Goal: Task Accomplishment & Management: Use online tool/utility

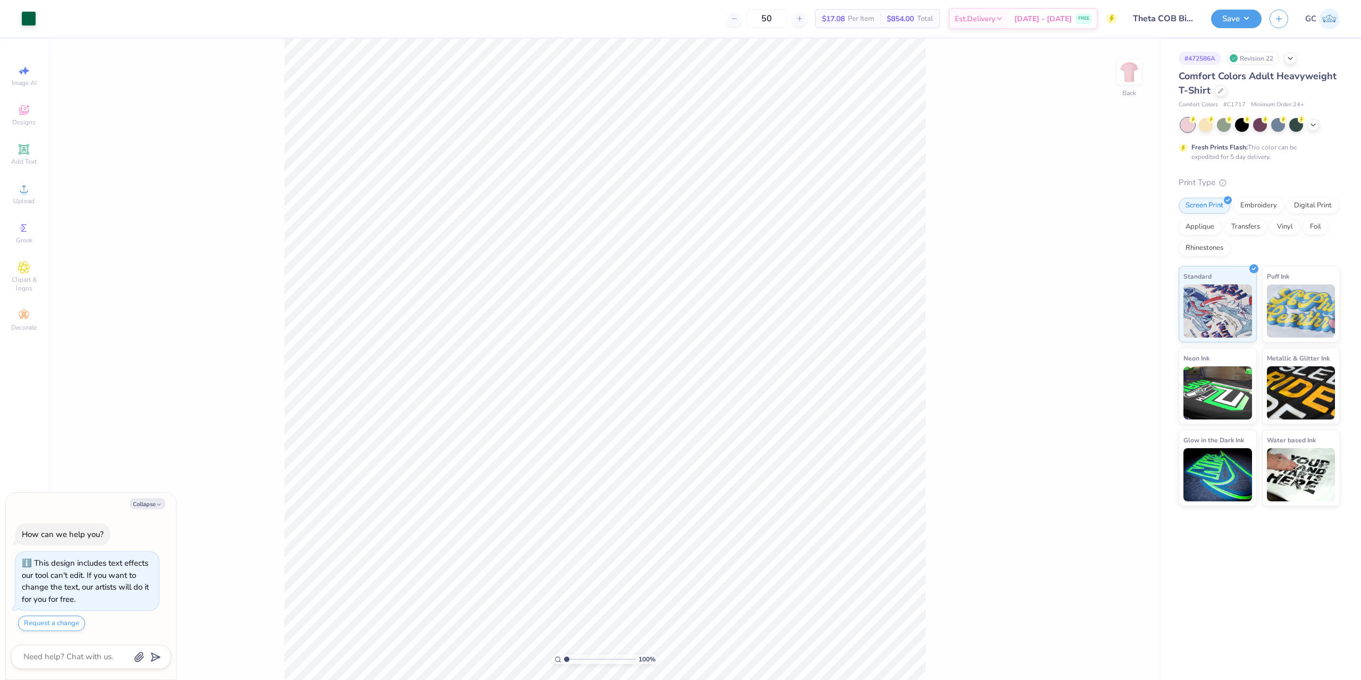
type textarea "x"
type input "2.01445811466782"
type textarea "x"
type input "2.01445811466782"
type textarea "x"
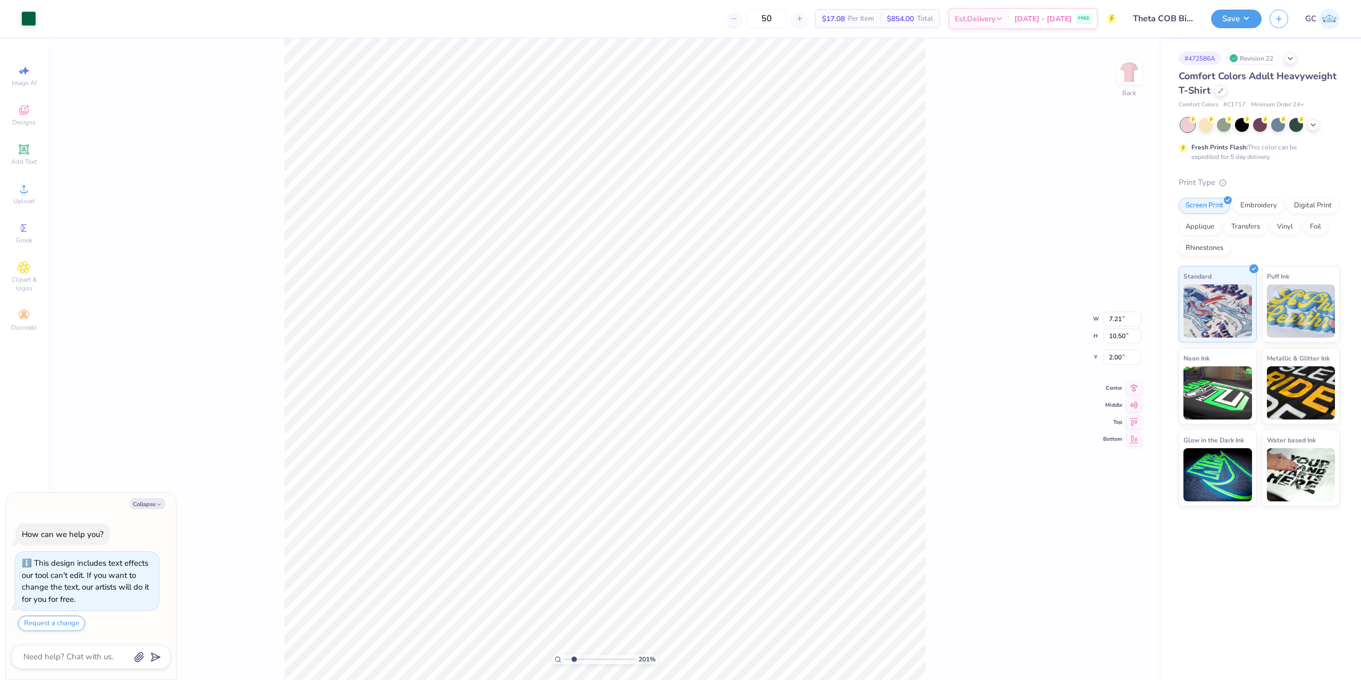
type input "2.01445811466782"
type textarea "x"
type input "2.01445811466782"
type textarea "x"
type input "2.01445811466782"
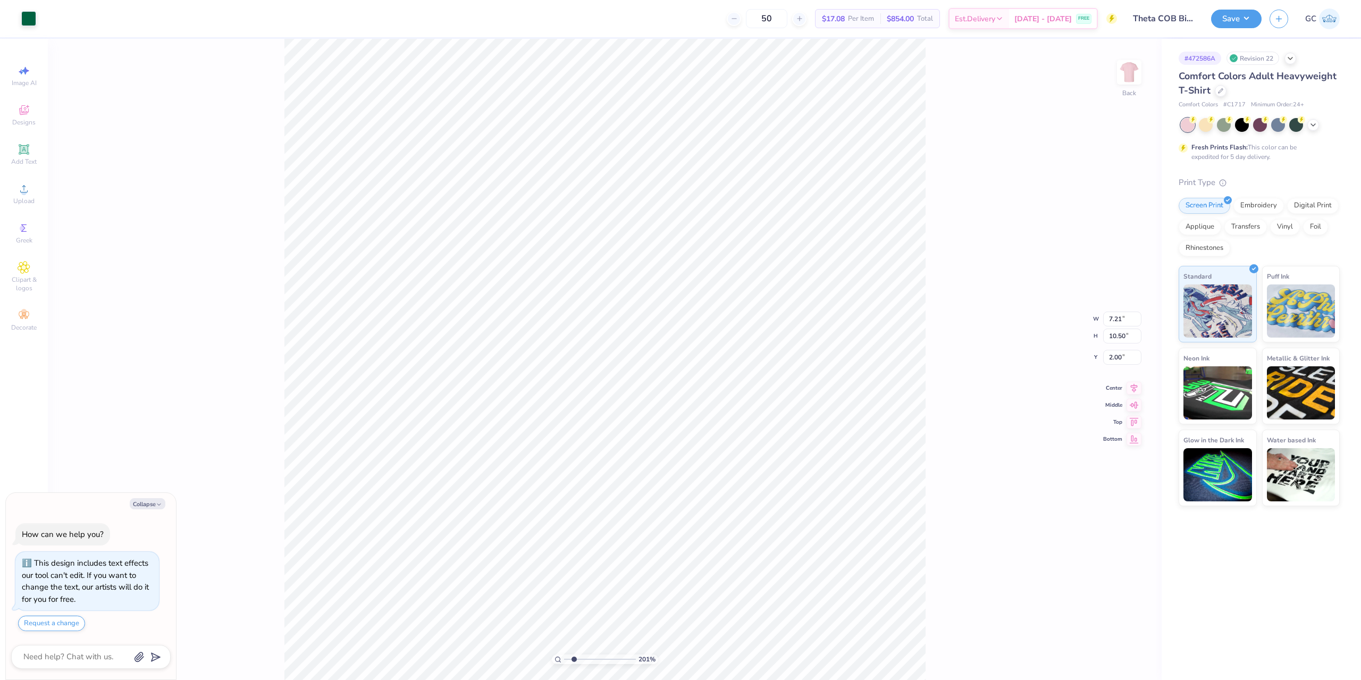
type textarea "x"
type input "2.01445811466782"
type textarea "x"
click at [682, 391] on li "Group" at bounding box center [695, 393] width 83 height 21
type input "2.01445811466782"
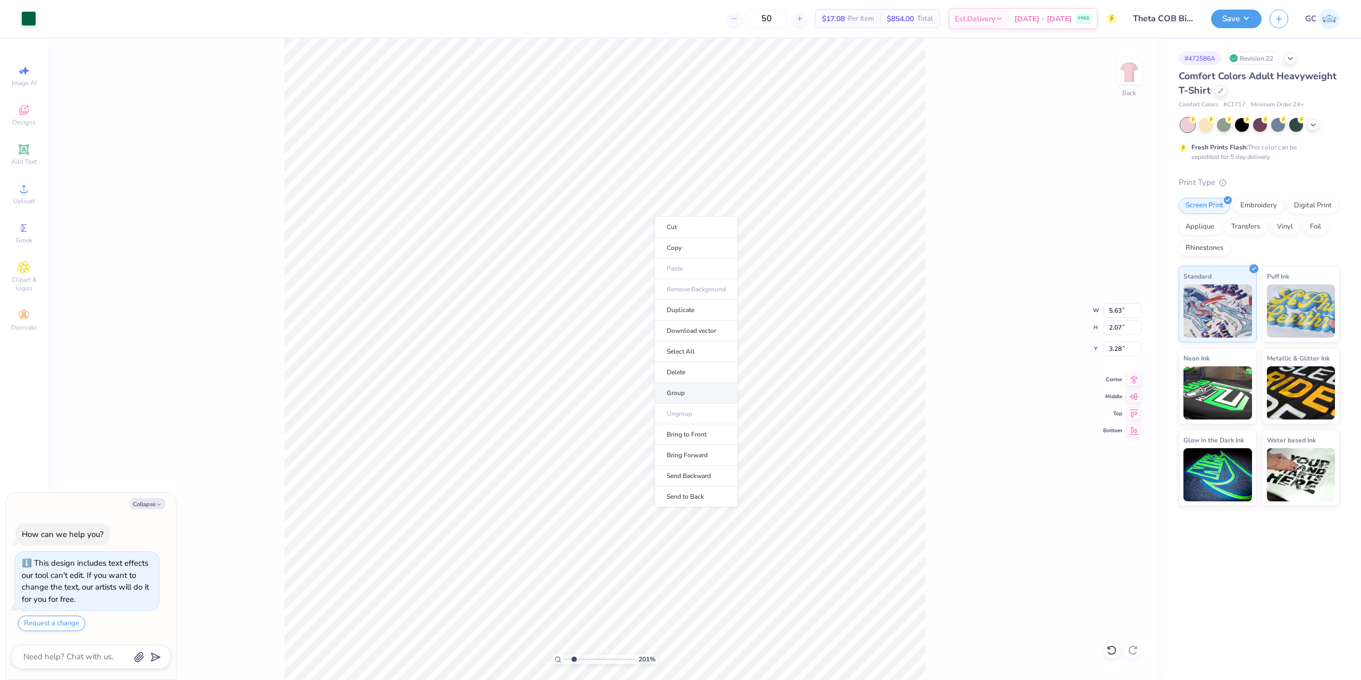
type textarea "x"
type input "2.01445811466782"
type textarea "x"
type input "3.16"
type input "2.19"
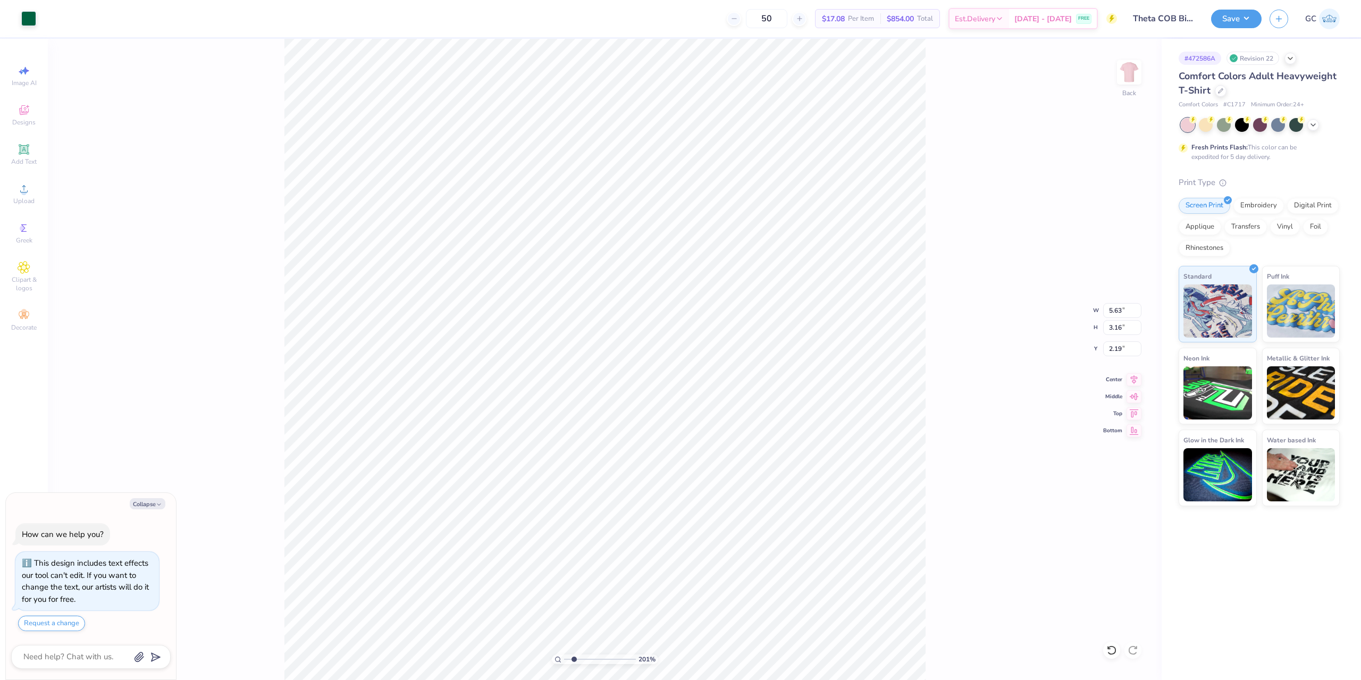
type input "2.01445811466782"
type textarea "x"
type input "2.01445811466782"
type textarea "x"
click at [639, 333] on li "Group" at bounding box center [654, 331] width 83 height 21
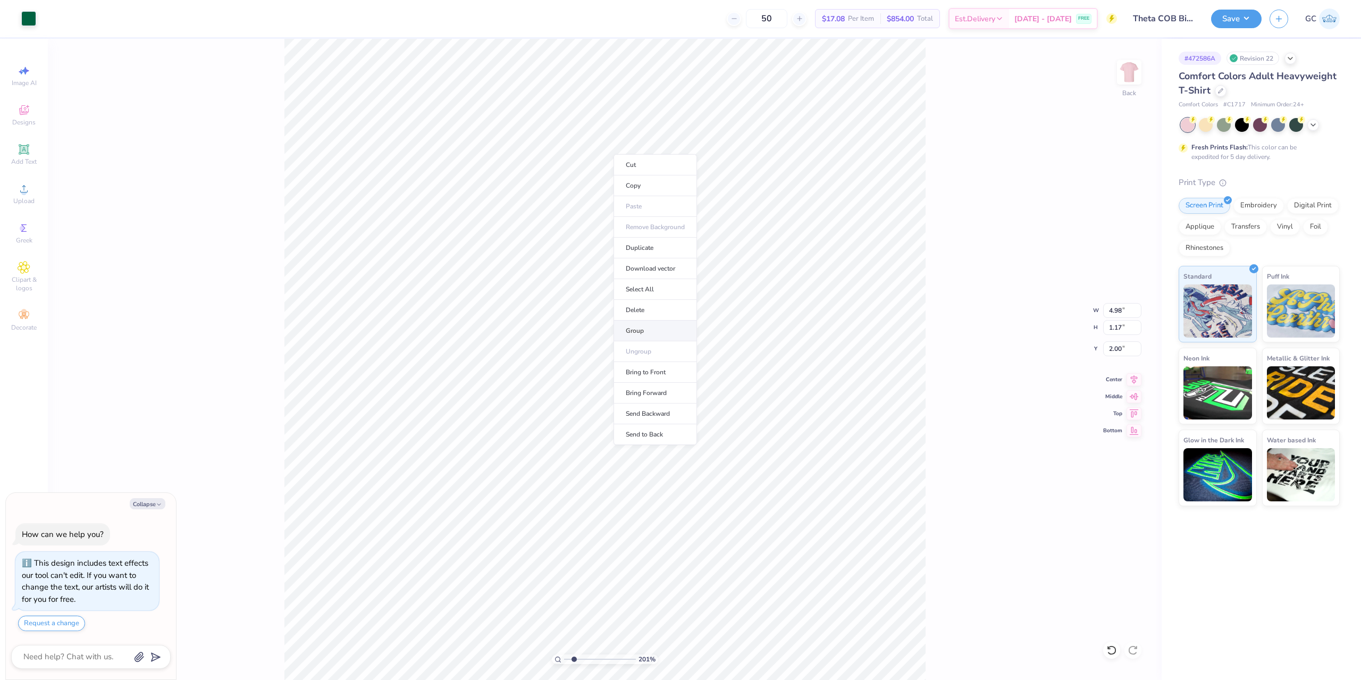
type input "2.01445811466782"
type textarea "x"
type input "2.01445811466782"
type textarea "x"
type input "5.63"
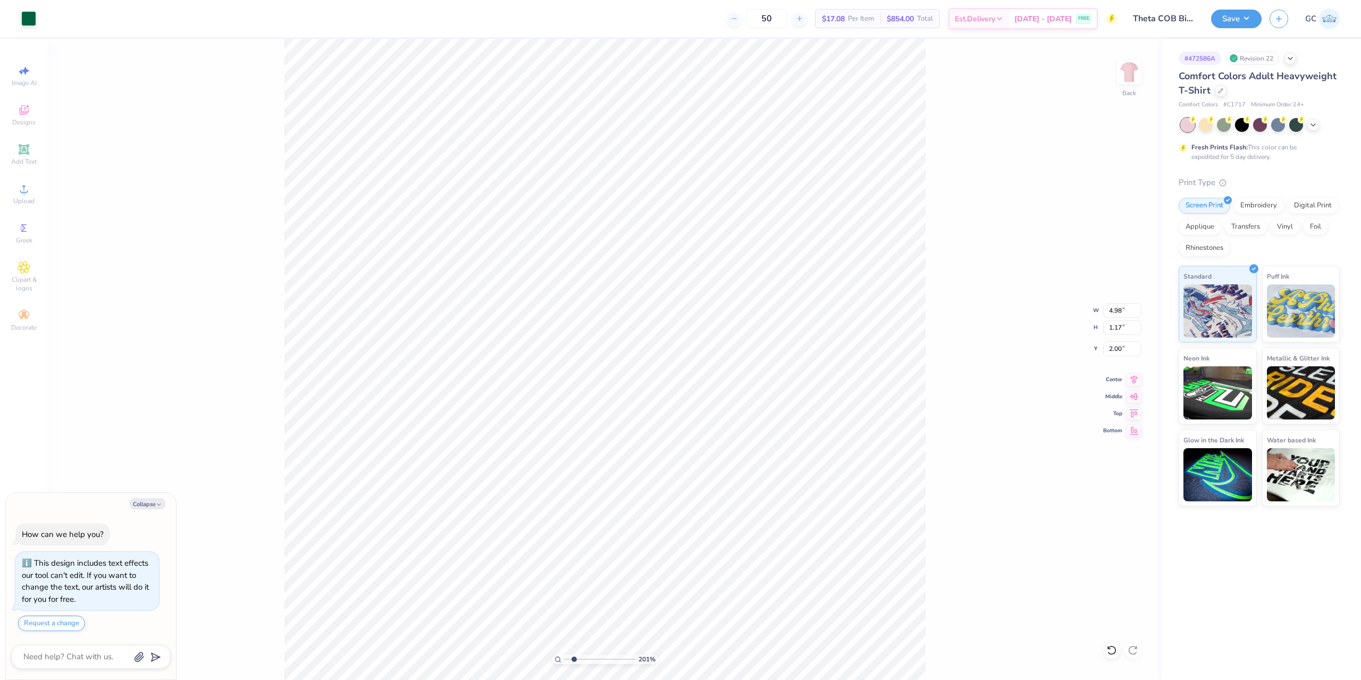
type input "2.07"
type input "3.28"
type input "2.01445811466782"
type textarea "x"
type input "2.01445811466782"
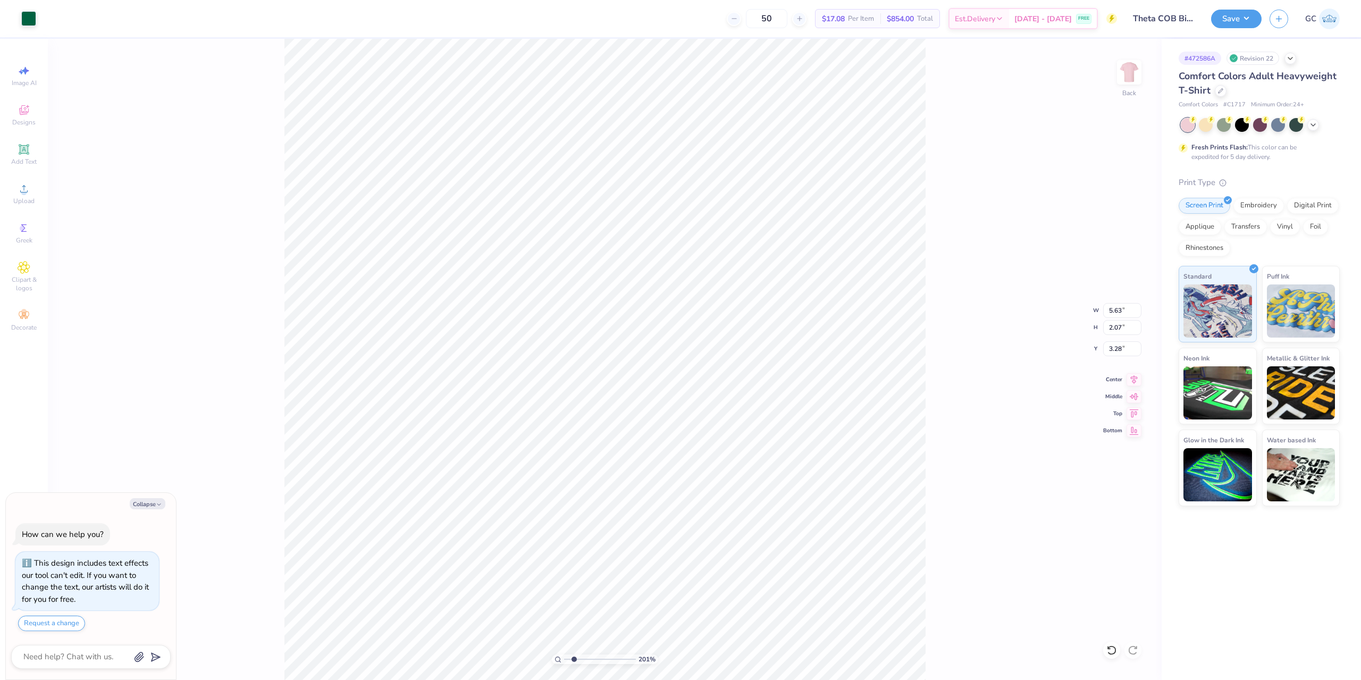
type textarea "x"
type input "4.55"
type input "1.68"
type input "3.67"
type input "2.01445811466782"
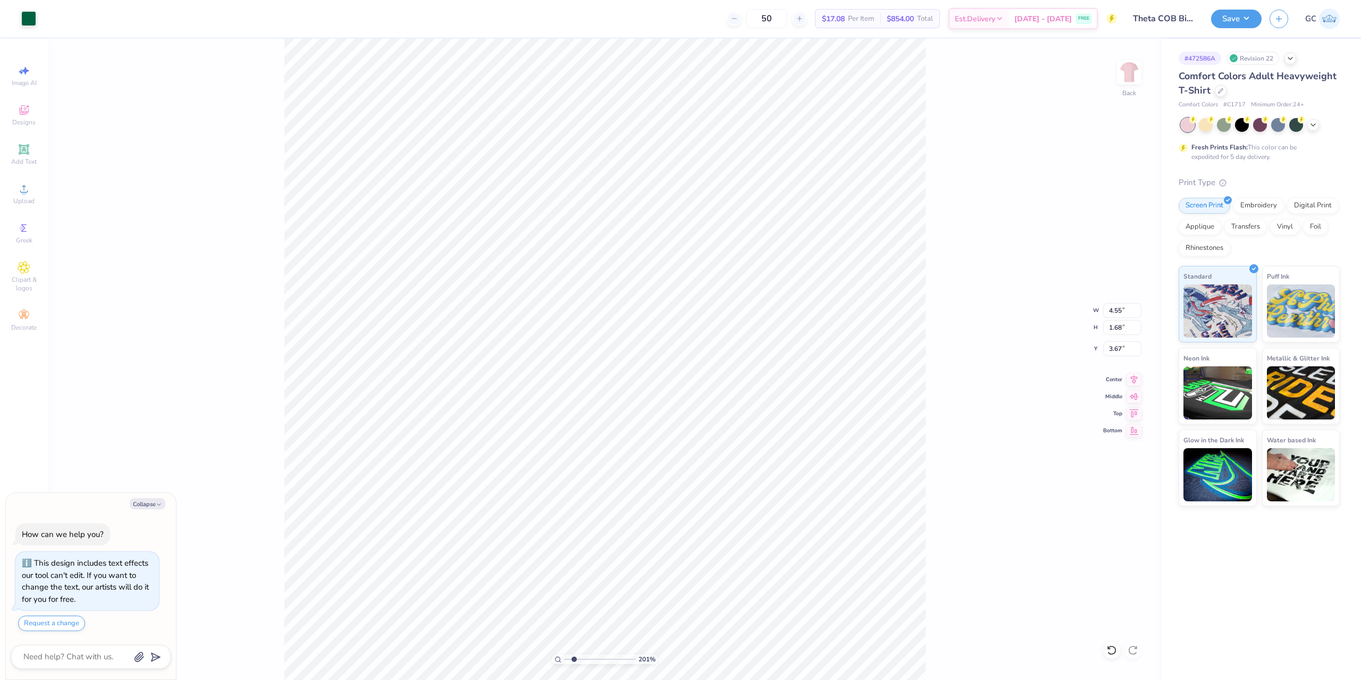
type textarea "x"
type input "2.01445811466782"
type textarea "x"
type input "2.01445811466782"
type textarea "x"
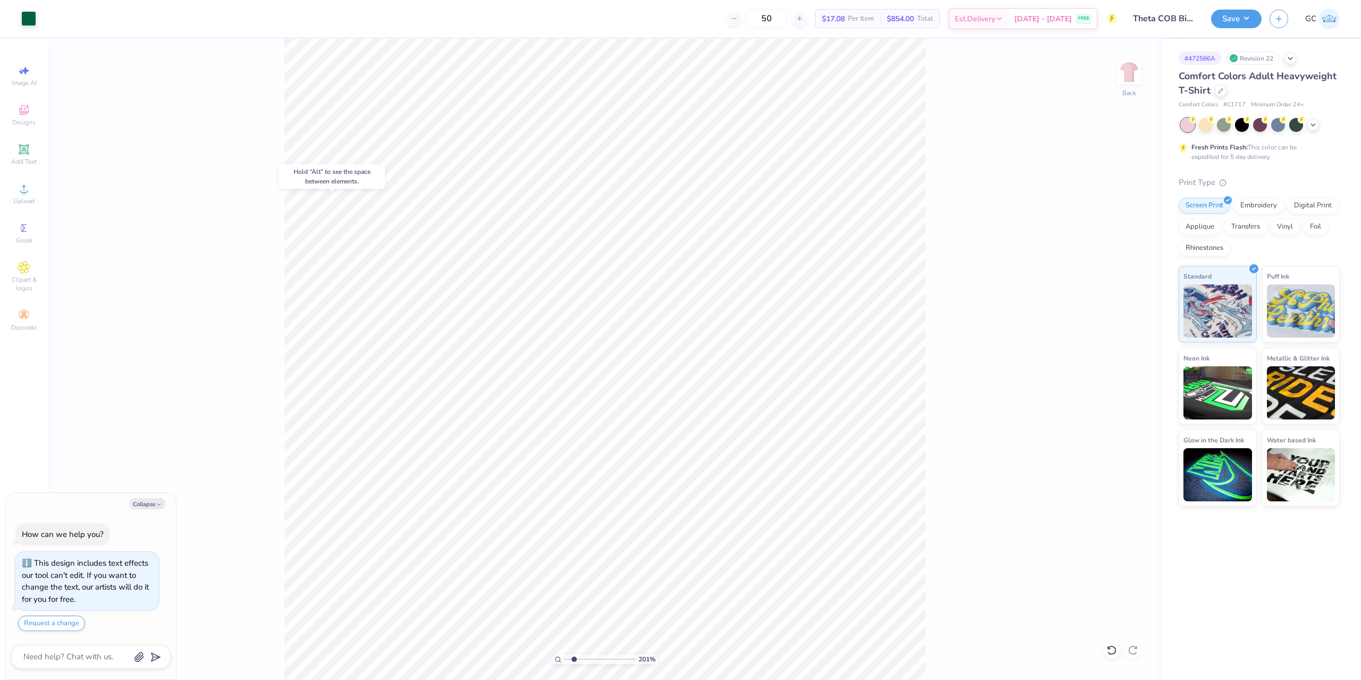
type input "2.01445811466782"
type textarea "x"
type input "2.01445811466782"
type textarea "x"
type input "2.01445811466782"
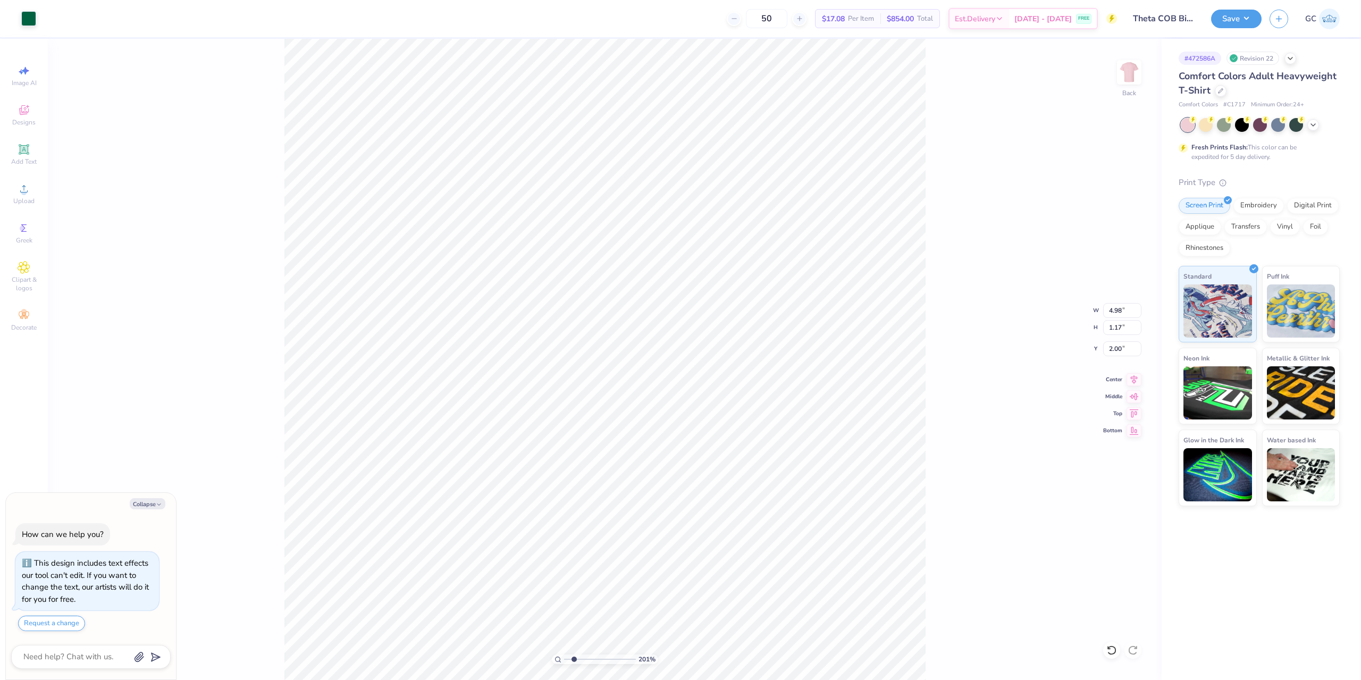
type textarea "x"
type input "2.41"
type input "2.01445811466782"
type textarea "x"
type input "2.01445811466782"
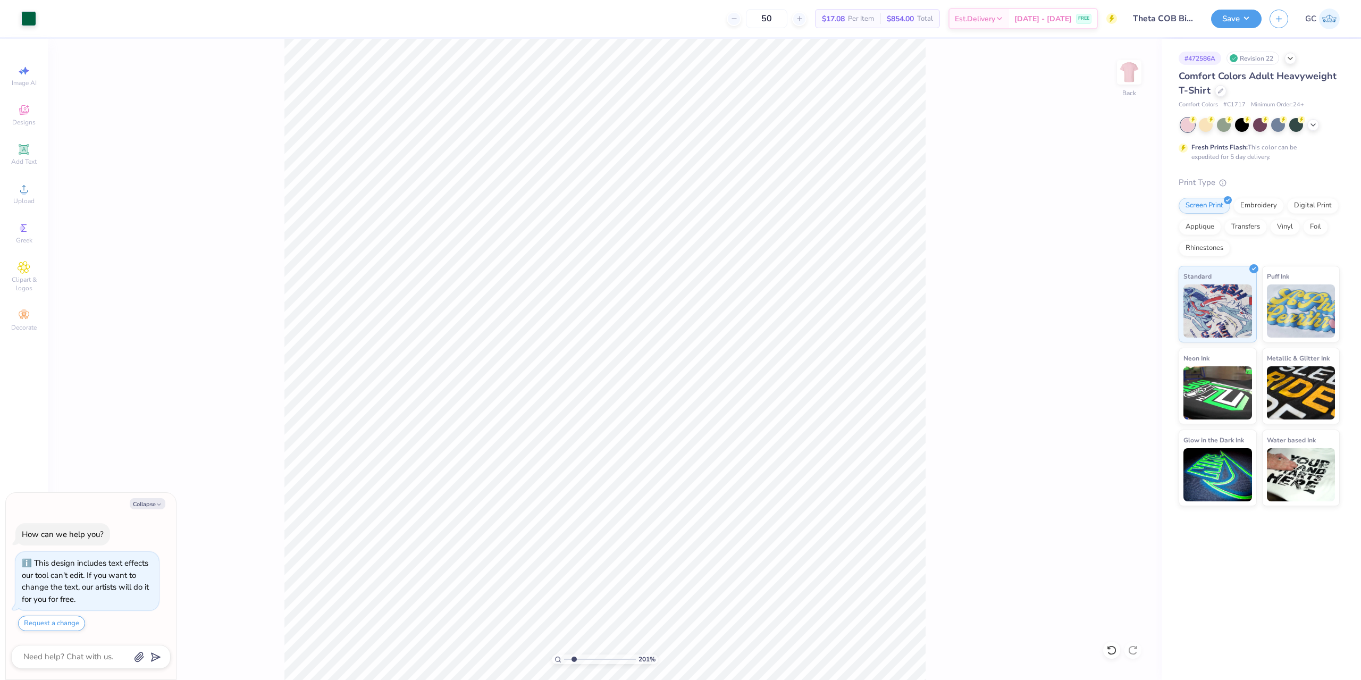
type textarea "x"
type input "1.82266588284093"
type textarea "x"
drag, startPoint x: 1124, startPoint y: 346, endPoint x: 1108, endPoint y: 348, distance: 15.6
click at [1108, 348] on input "2.41" at bounding box center [1122, 348] width 38 height 15
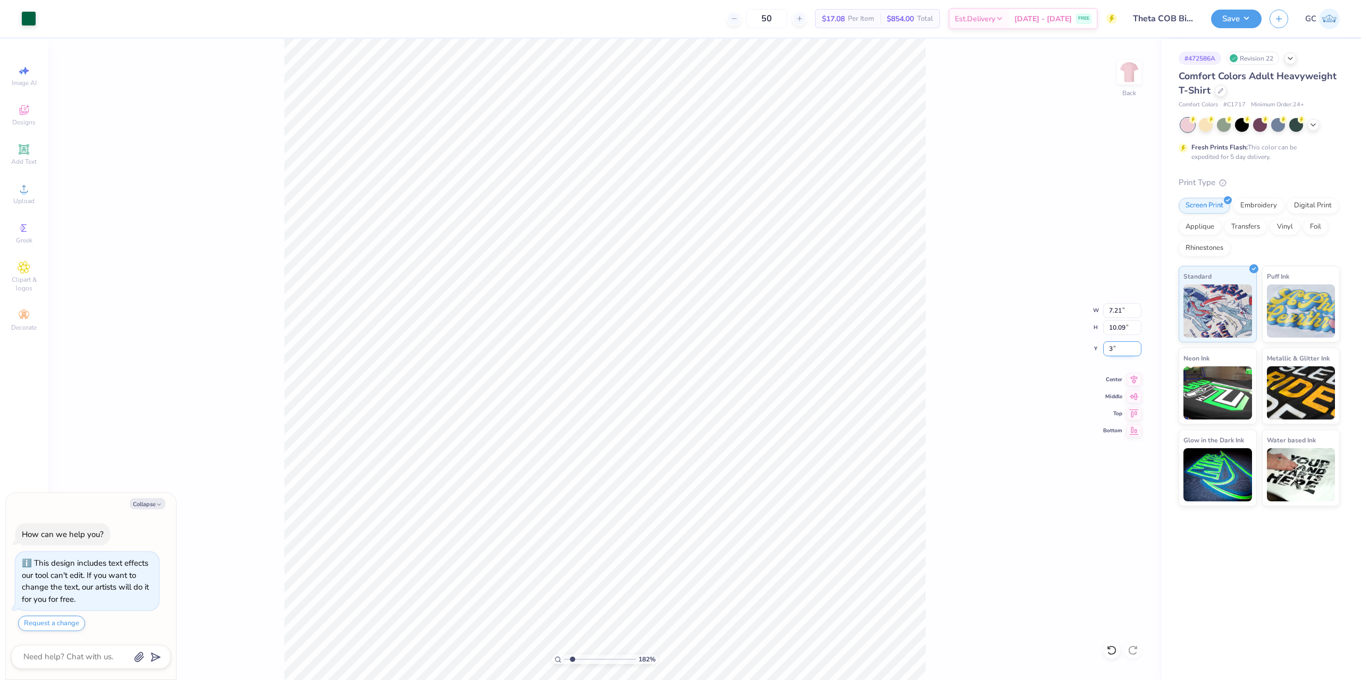
type input "3"
type input "1.82266588284093"
type textarea "x"
type input "3.00"
type input "1.82266588284093"
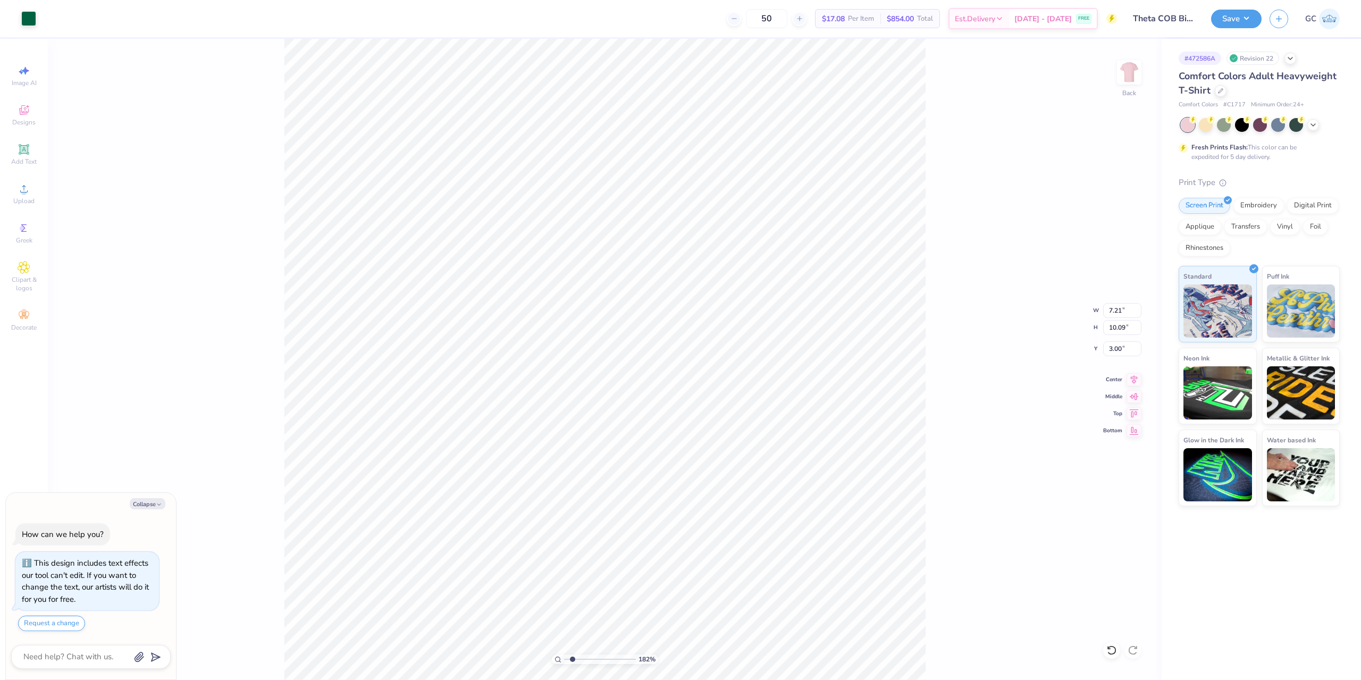
type textarea "x"
type input "1.82266588284093"
type textarea "x"
type input "1.82266588284093"
type textarea "x"
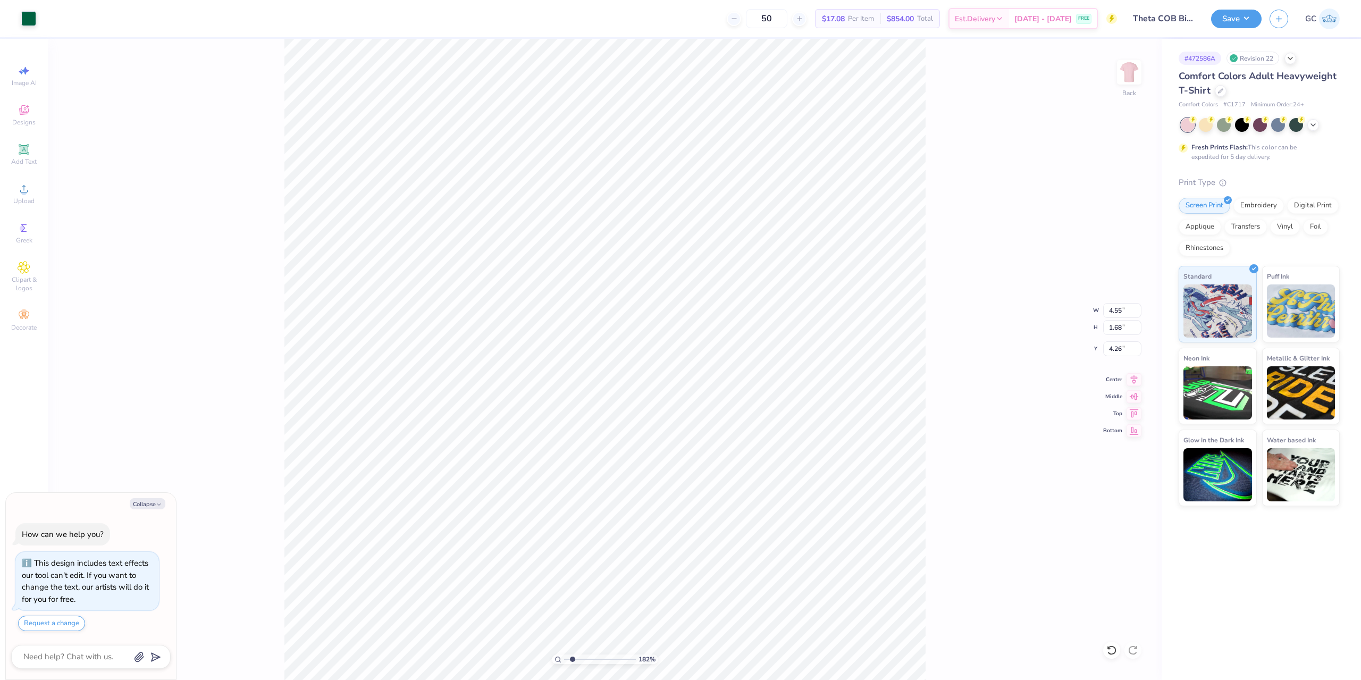
type input "1.82266588284093"
type textarea "x"
type input "4.17"
type input "1.82266588284093"
type textarea "x"
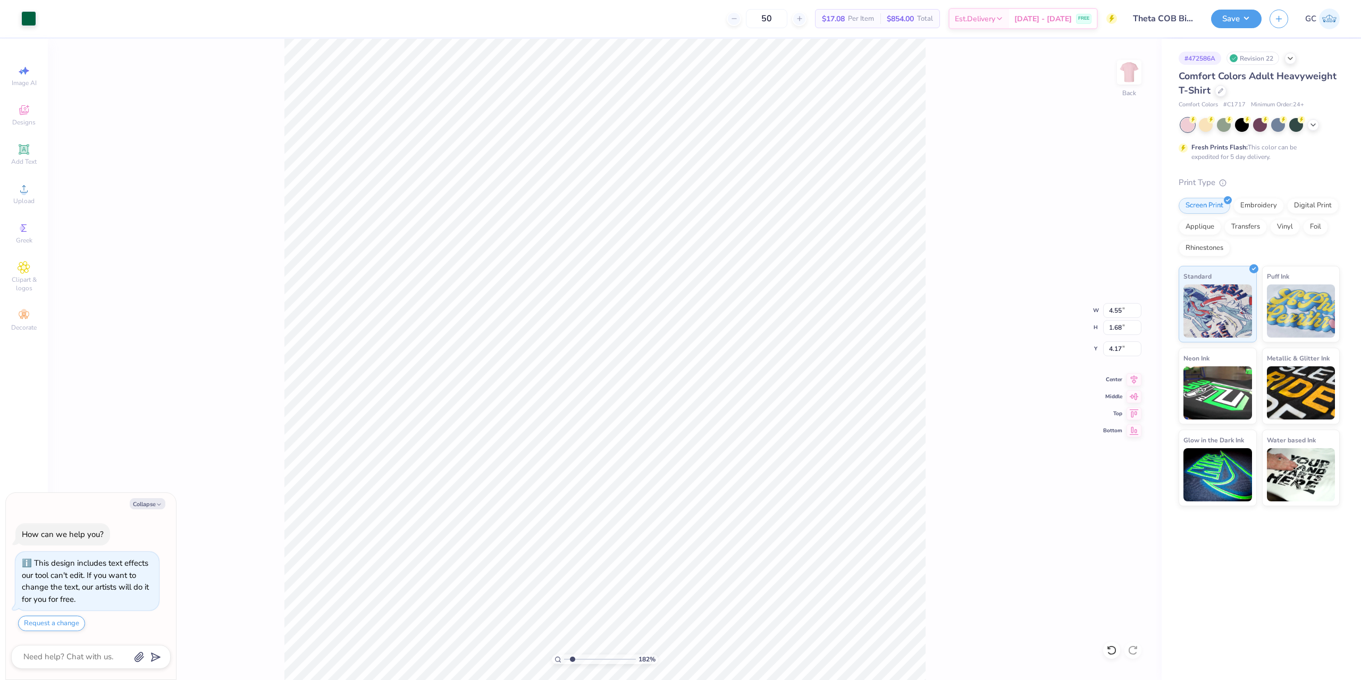
type input "1.82266588284093"
type textarea "x"
type input "4.13"
type input "1.52"
type input "4.33"
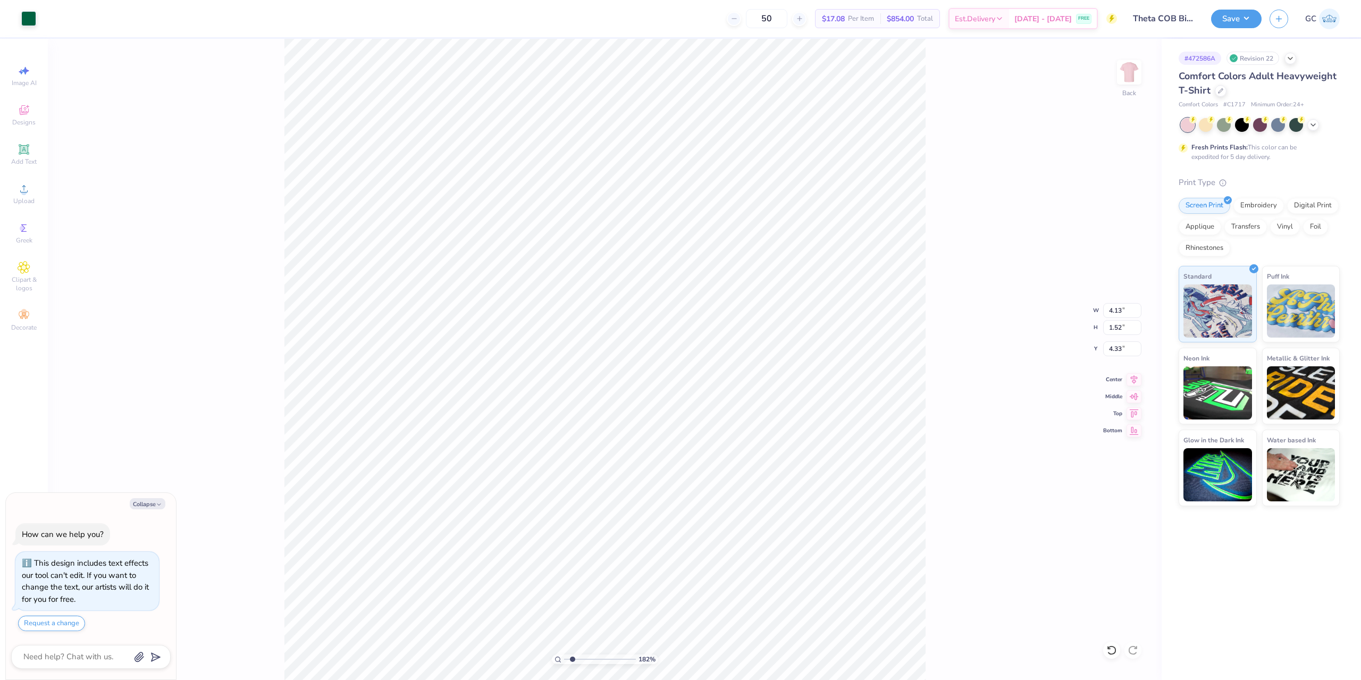
type input "1.82266588284093"
type textarea "x"
type input "1.82266588284093"
type textarea "x"
type input "10.98"
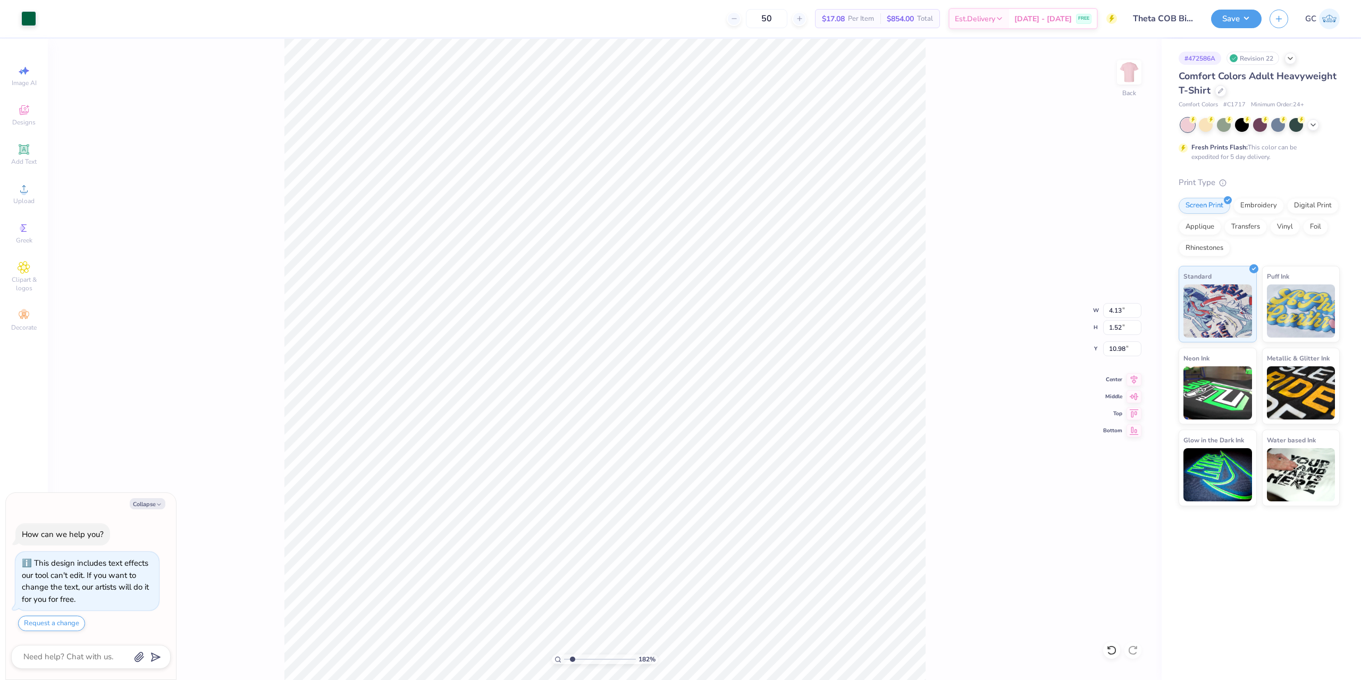
type input "1.82266588284093"
type textarea "x"
type input "1.82266588284093"
type textarea "x"
type input "3.62"
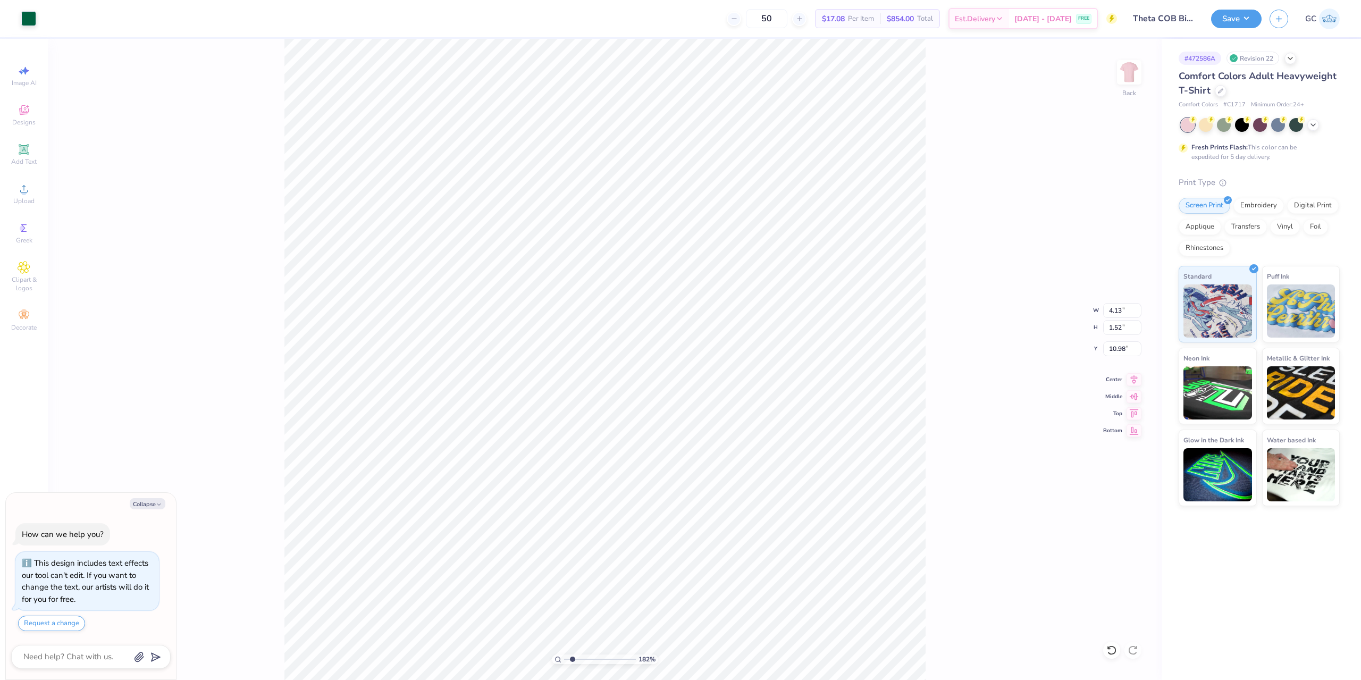
type input "1.33"
type input "11.17"
type input "1.82266588284093"
type textarea "x"
type input "1.82266588284093"
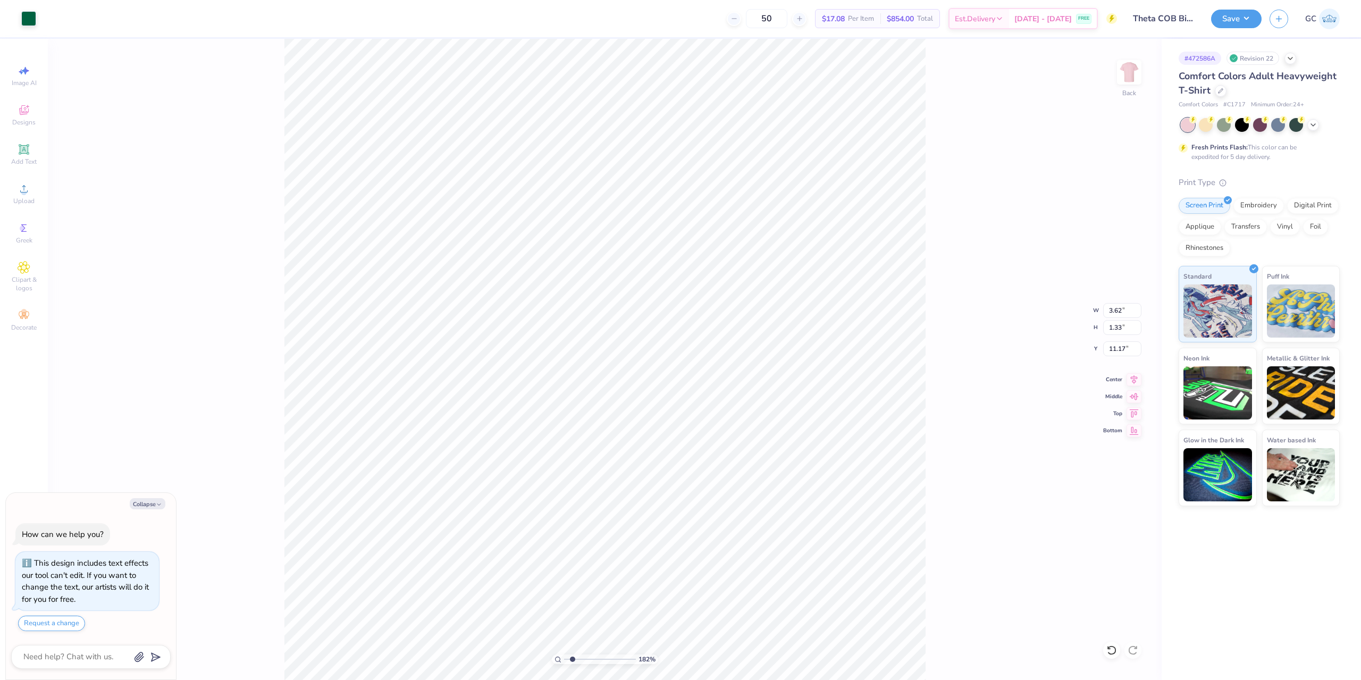
type textarea "x"
type input "4.35"
click at [1131, 378] on icon at bounding box center [1133, 378] width 15 height 13
type input "1.82266588284093"
type textarea "x"
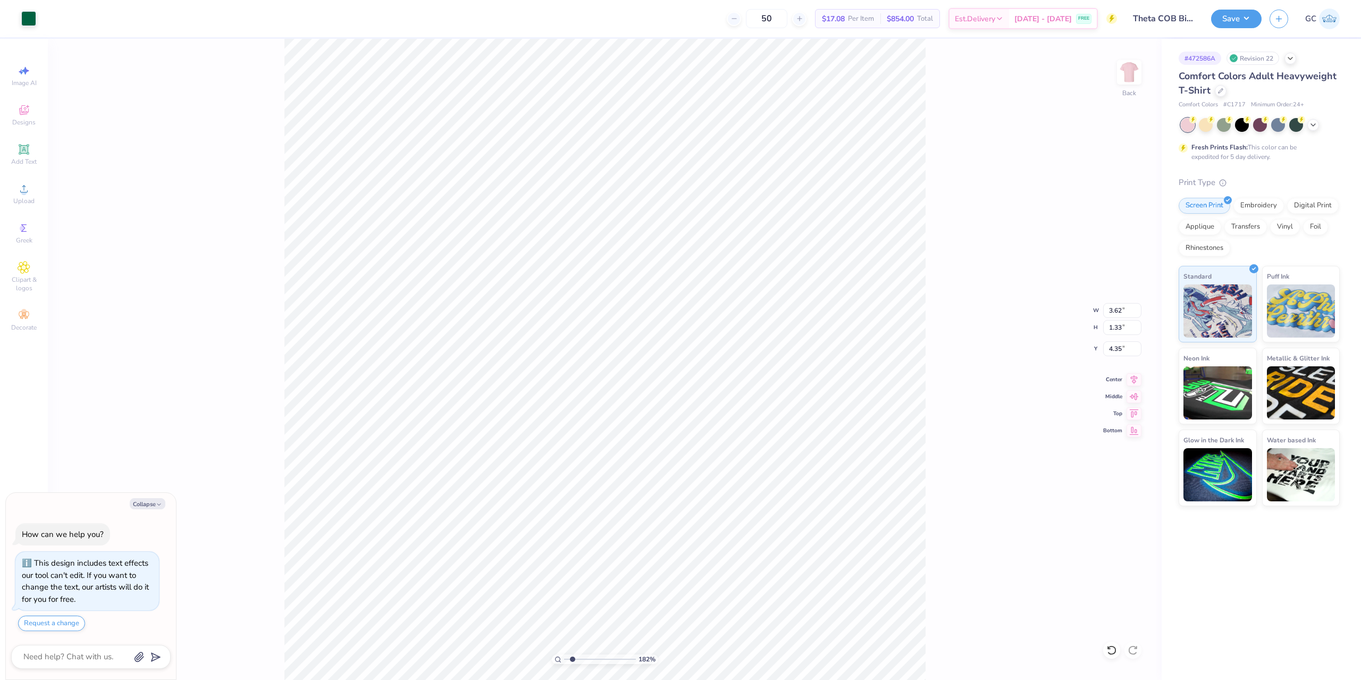
type input "4.98"
type input "1.17"
type input "3.00"
type input "1.82266588284093"
type textarea "x"
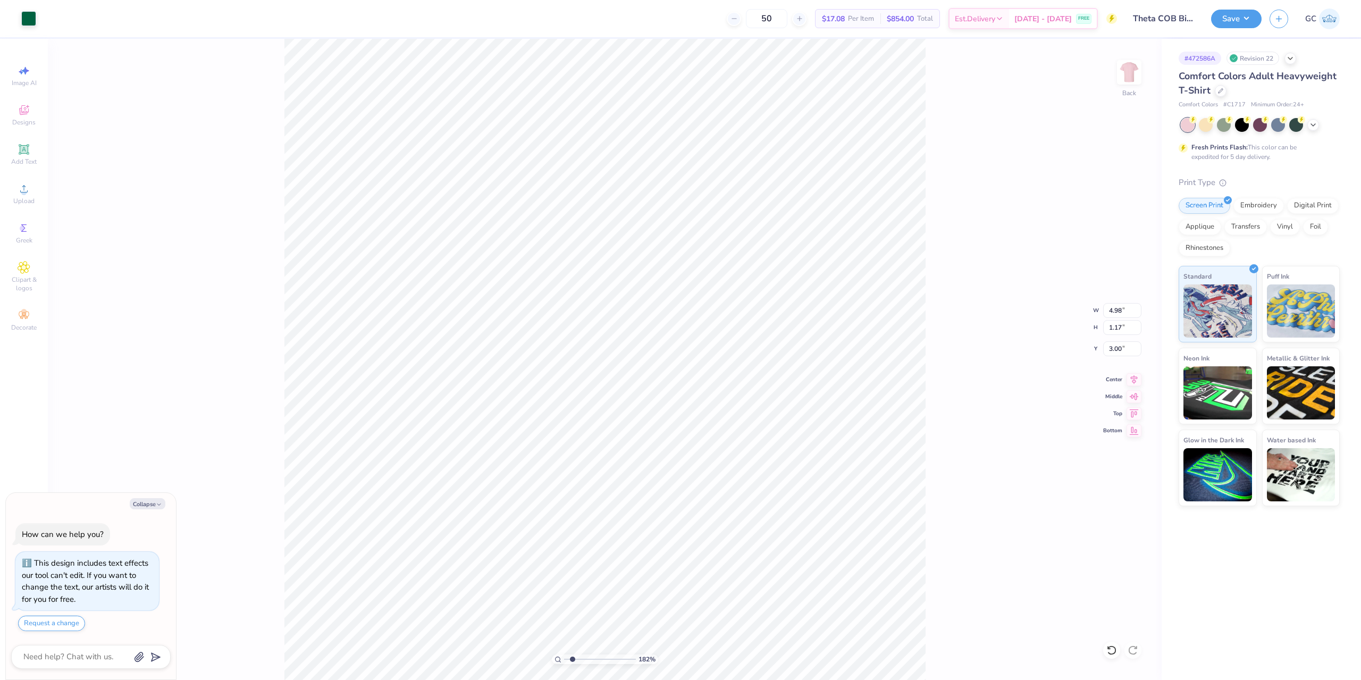
type input "1.82266588284093"
type textarea "x"
type input "3.17"
type input "1.82266588284093"
type textarea "x"
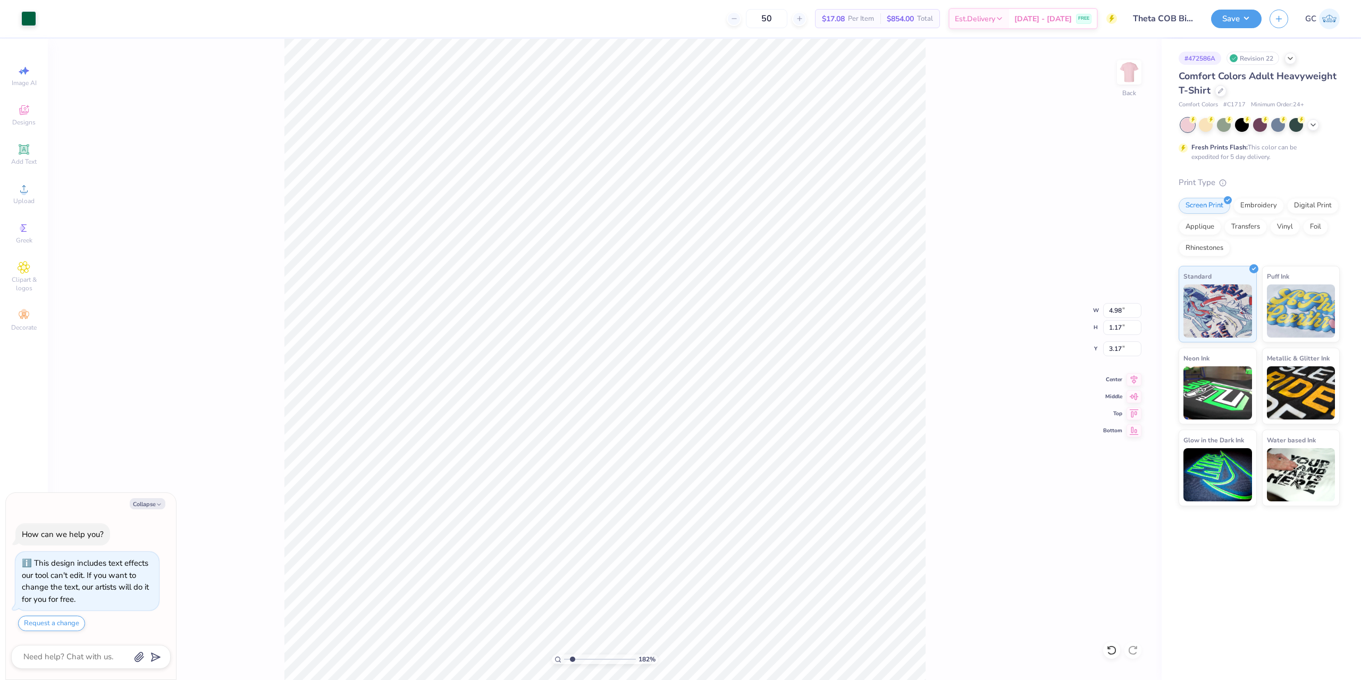
type input "1.82266588284093"
type textarea "x"
type input "1.82266588284093"
type textarea "x"
type input "1.82266588284093"
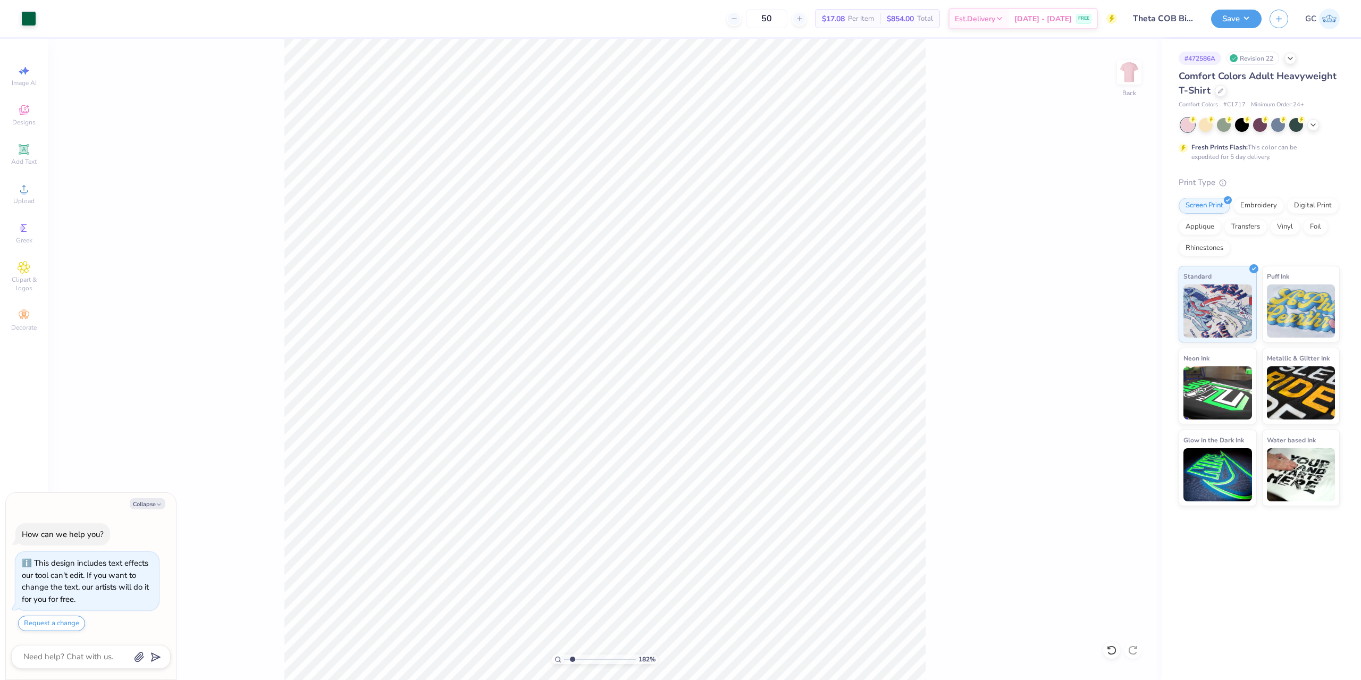
type textarea "x"
type input "1.82266588284093"
type textarea "x"
type input "1.82266588284093"
type textarea "x"
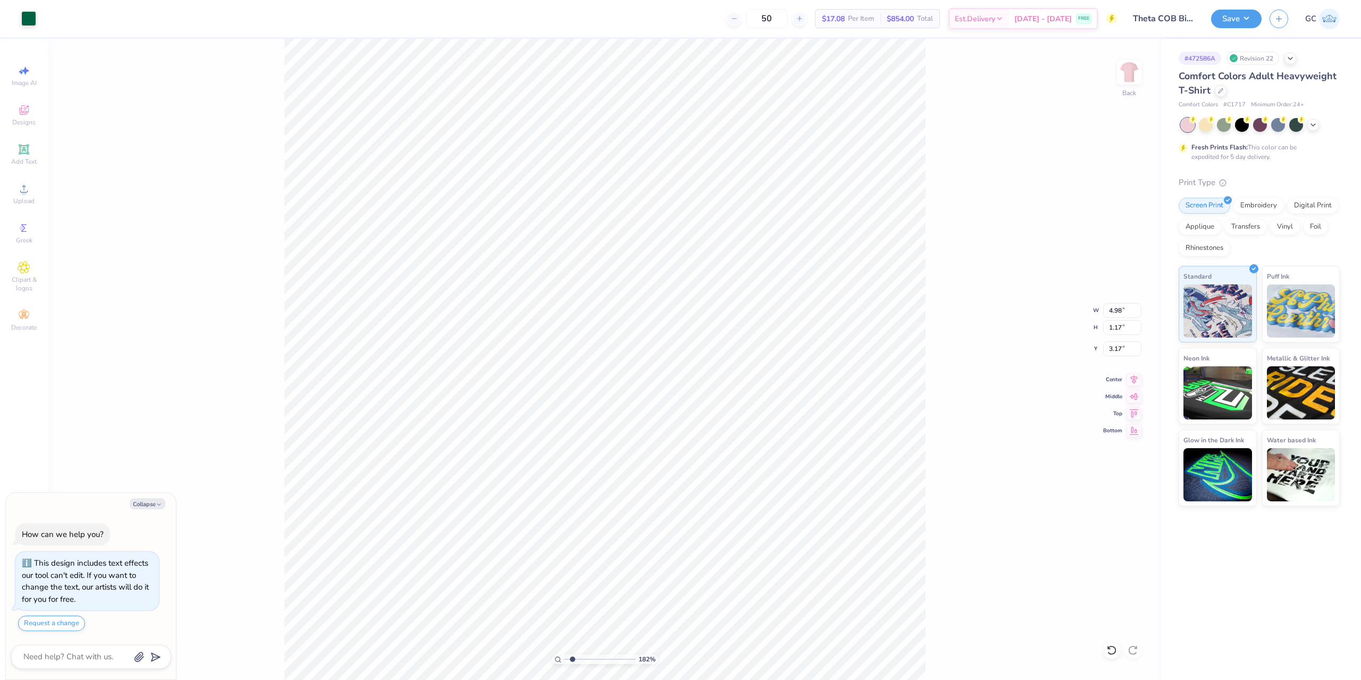
type input "1.82266588284093"
type textarea "x"
type input "1.82266588284093"
type textarea "x"
type input "3.00"
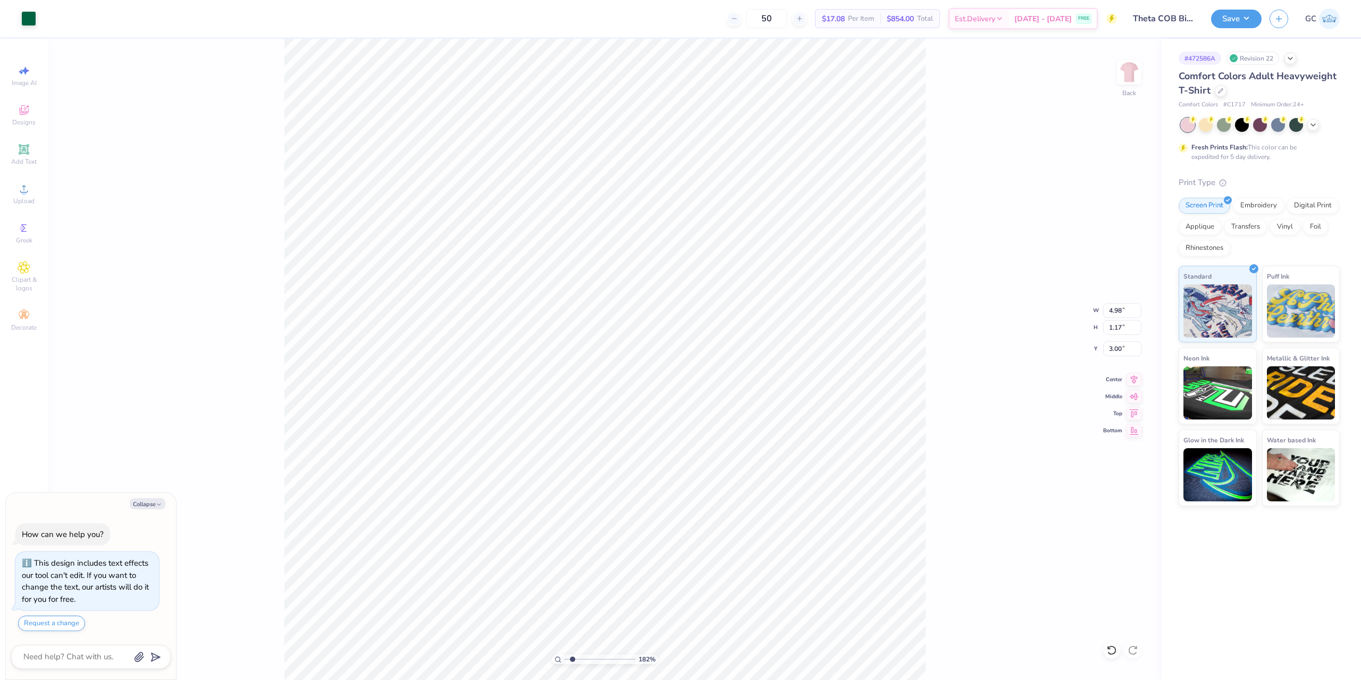
type input "1.82266588284093"
type textarea "x"
type input "1.82266588284093"
type textarea "x"
type input "1.82266588284093"
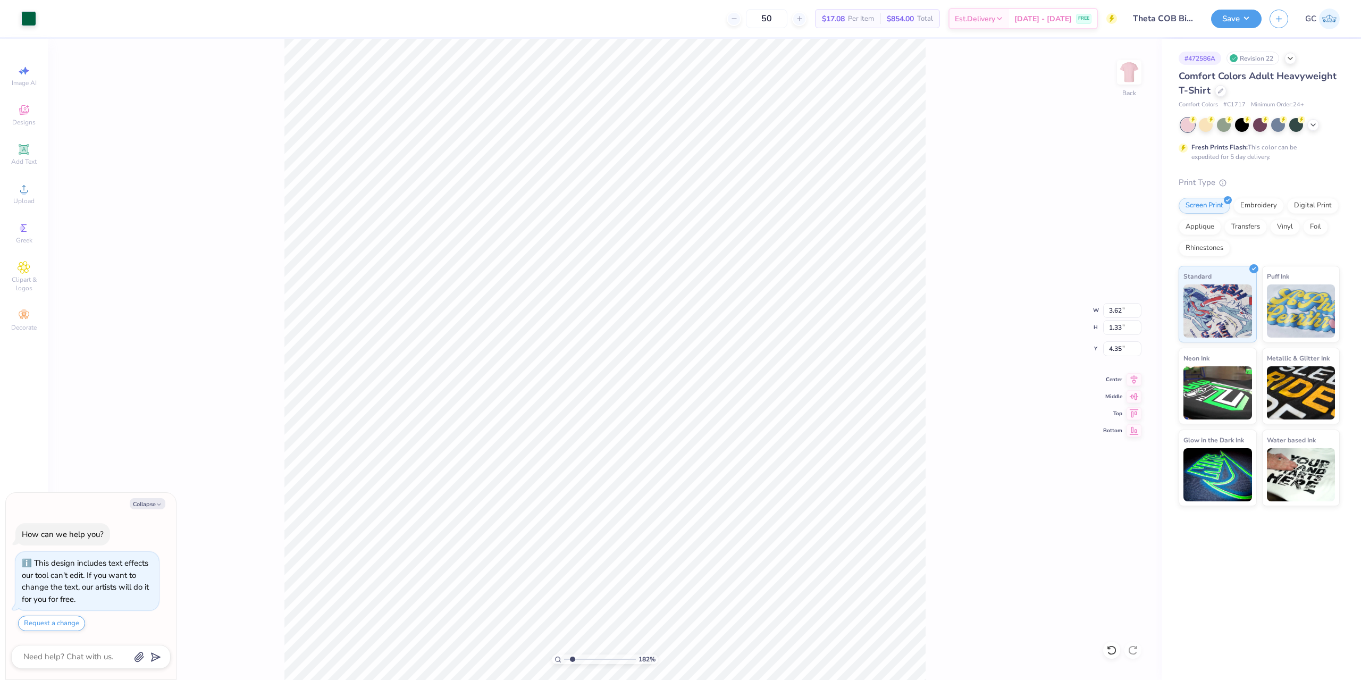
type textarea "x"
type input "1.82266588284093"
type textarea "x"
type input "4.30"
type input "1.82266588284093"
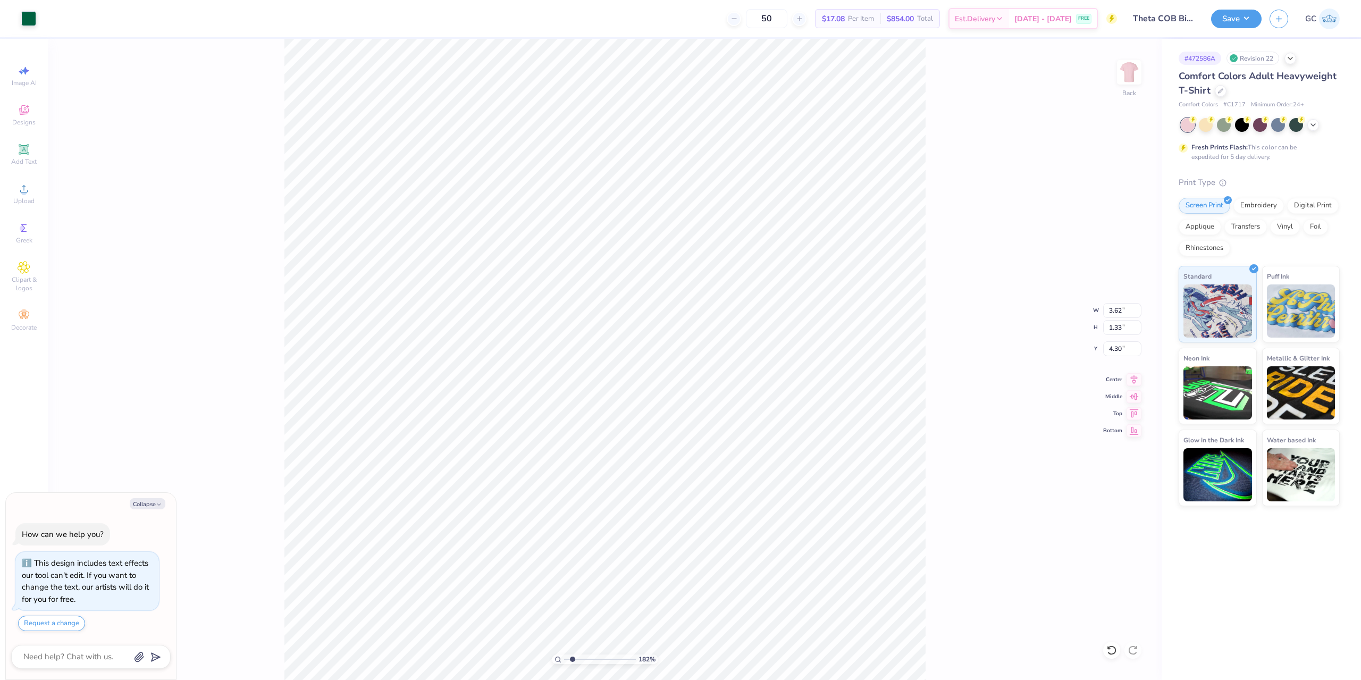
type textarea "x"
type input "4.98"
type input "1.17"
type input "3.00"
type input "1.82266588284093"
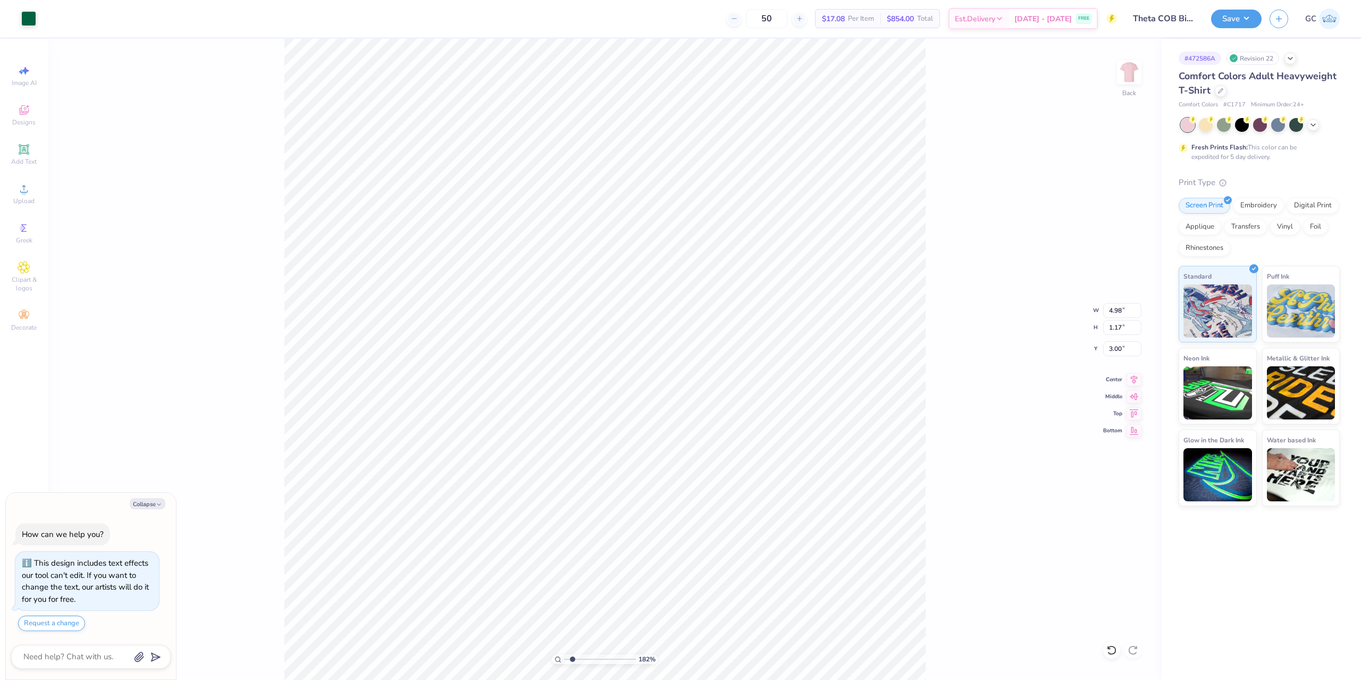
type textarea "x"
type input "1.82266588284093"
type textarea "x"
type input "3.13"
type input "1.82266588284093"
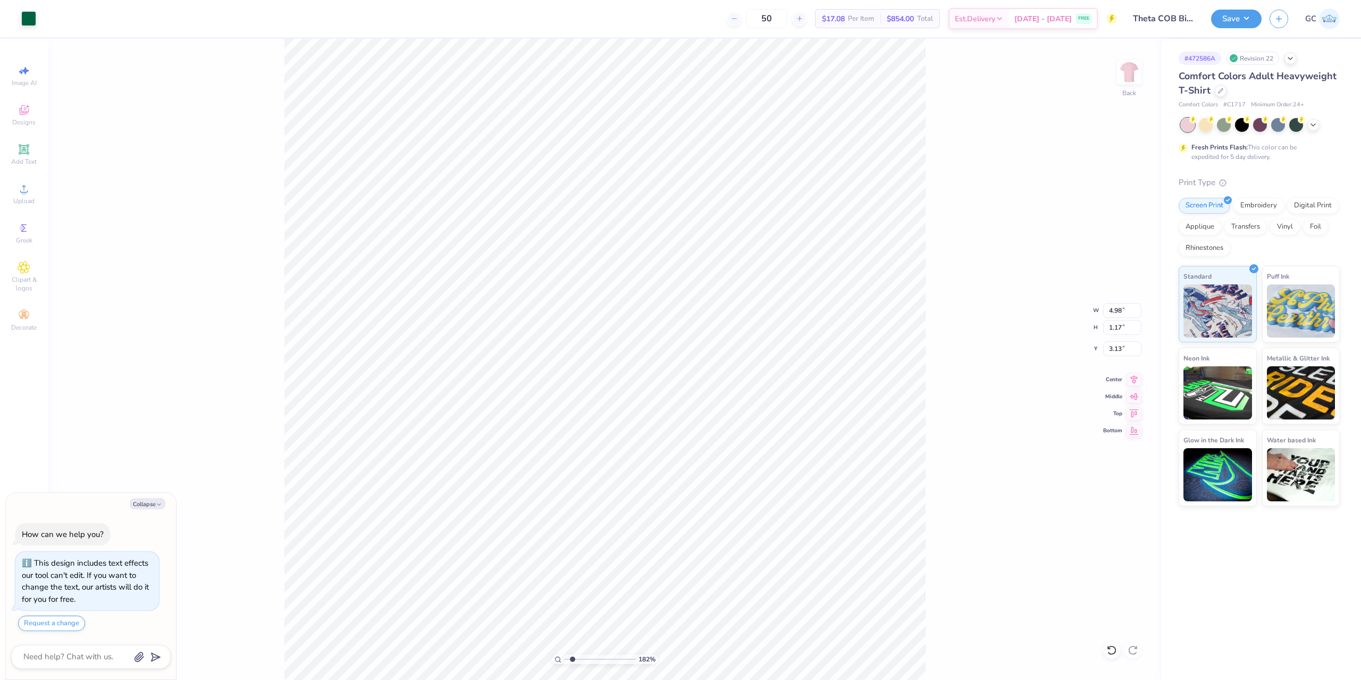
type textarea "x"
type input "1.82266588284093"
type textarea "x"
type input "1.82266588284093"
type textarea "x"
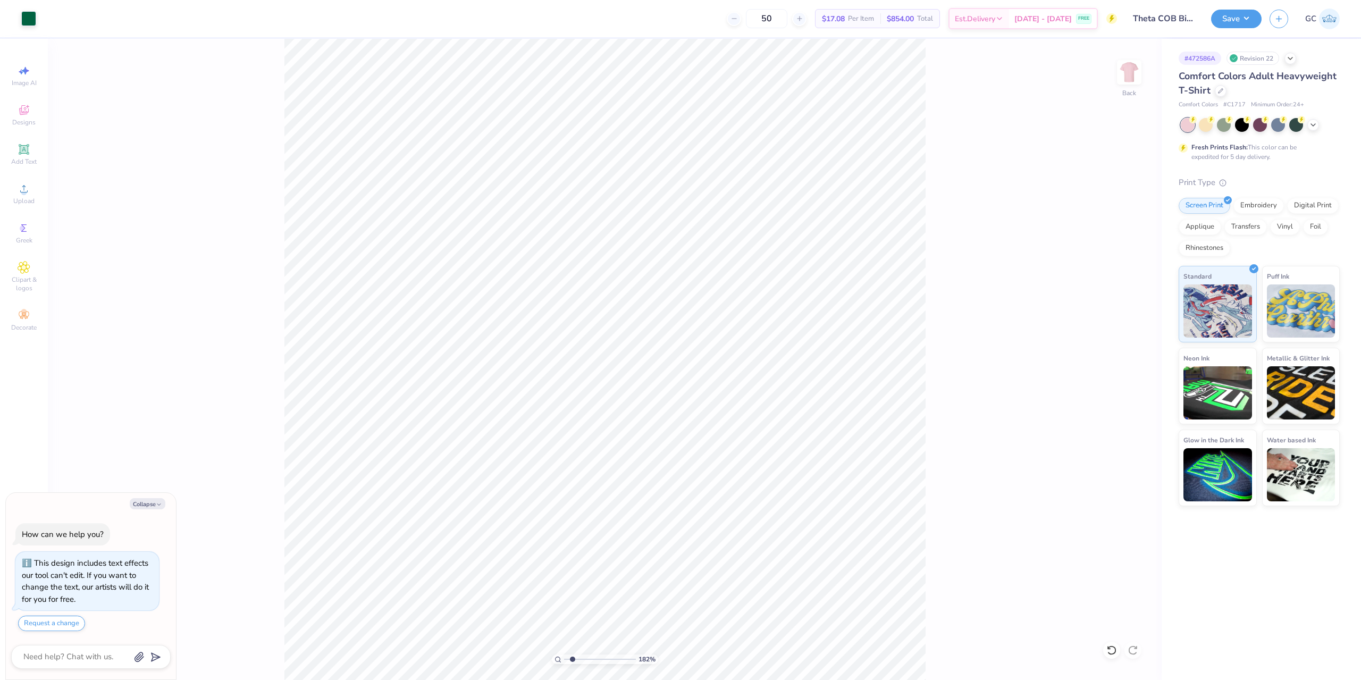
type input "1.82266588284093"
type textarea "x"
click at [1135, 377] on icon at bounding box center [1134, 377] width 7 height 9
type input "1.82266588284093"
type textarea "x"
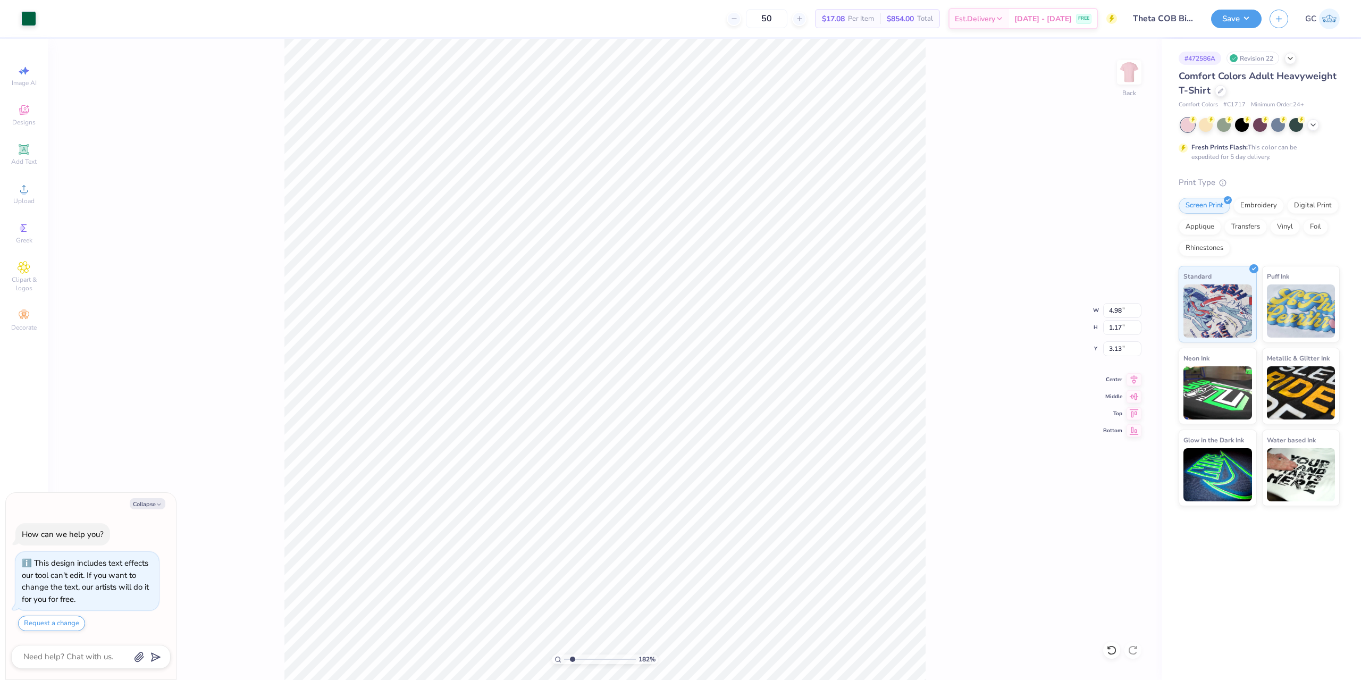
type input "1.82266588284093"
type textarea "x"
type input "3.62"
type input "1.33"
type input "4.30"
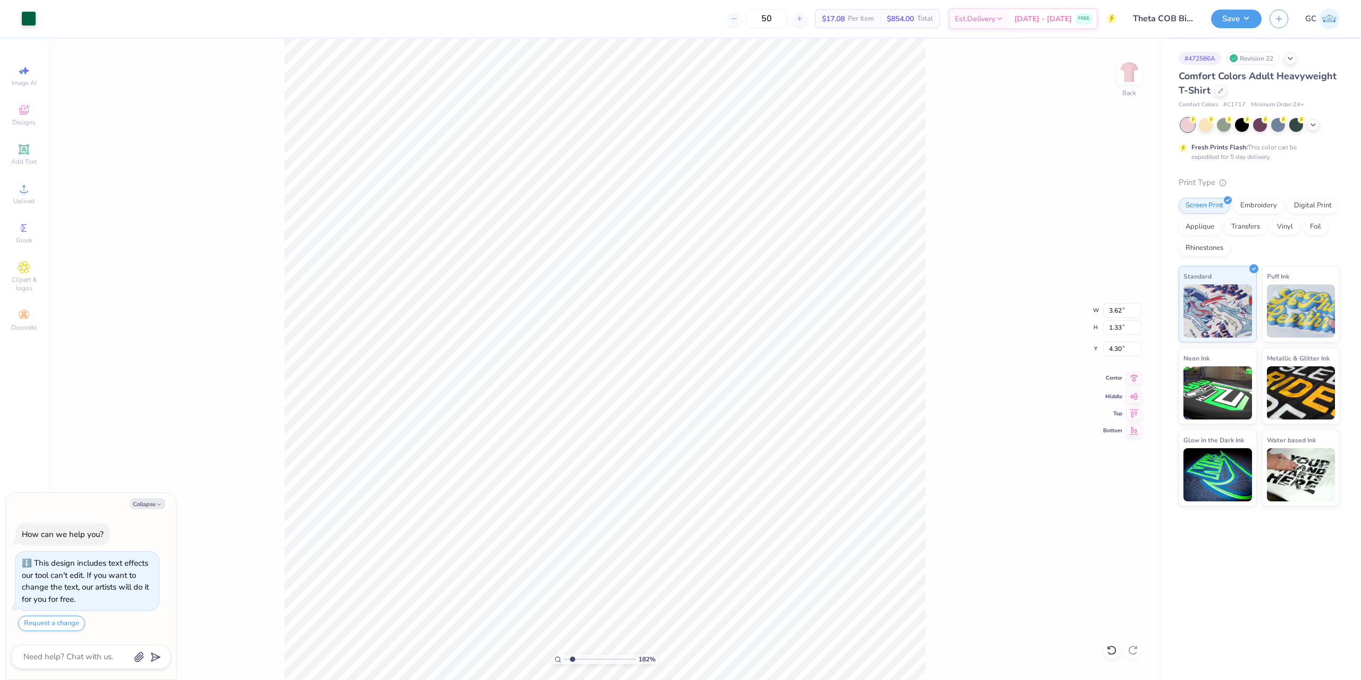
click at [1131, 378] on icon at bounding box center [1133, 378] width 15 height 13
type input "1.82266588284093"
type textarea "x"
type input "1.82266588284093"
type textarea "x"
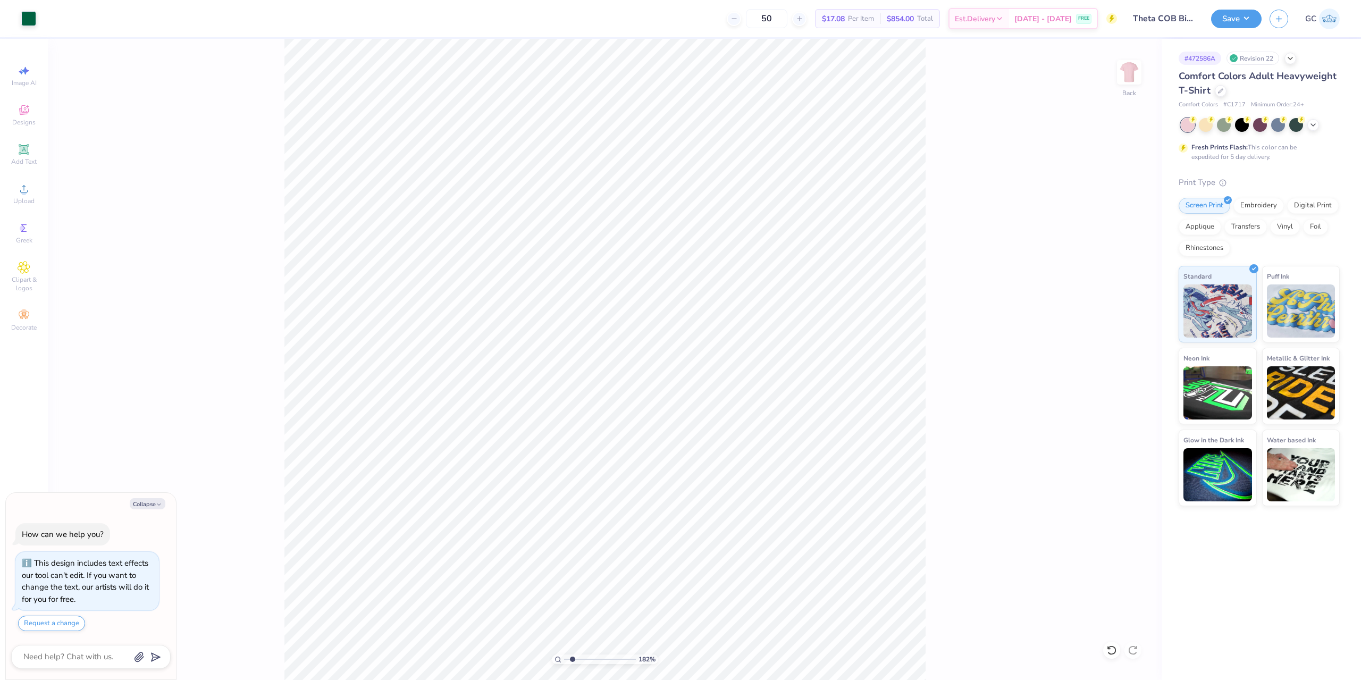
type input "1.82266588284093"
type textarea "x"
type input "1.82266588284093"
type textarea "x"
type input "1.82266588284093"
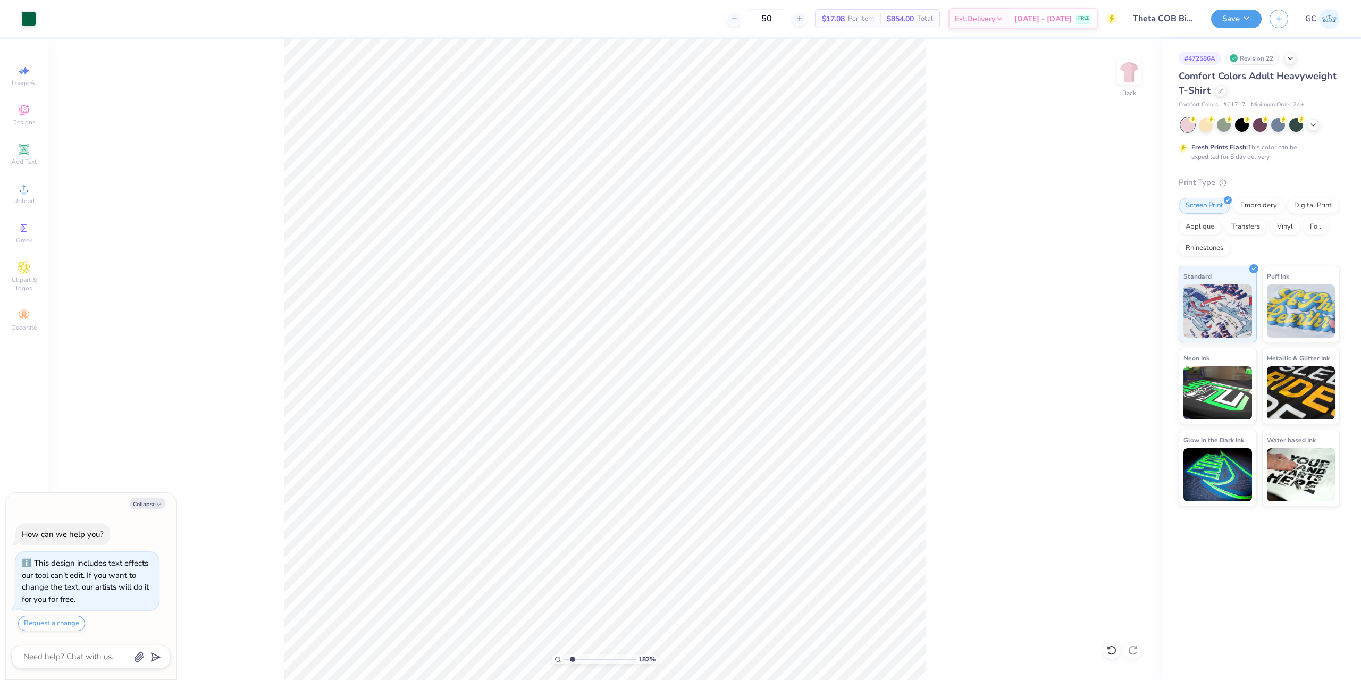
type textarea "x"
click at [637, 556] on li "Group" at bounding box center [632, 563] width 83 height 21
type input "1.82266588284093"
type textarea "x"
type input "1.82266588284093"
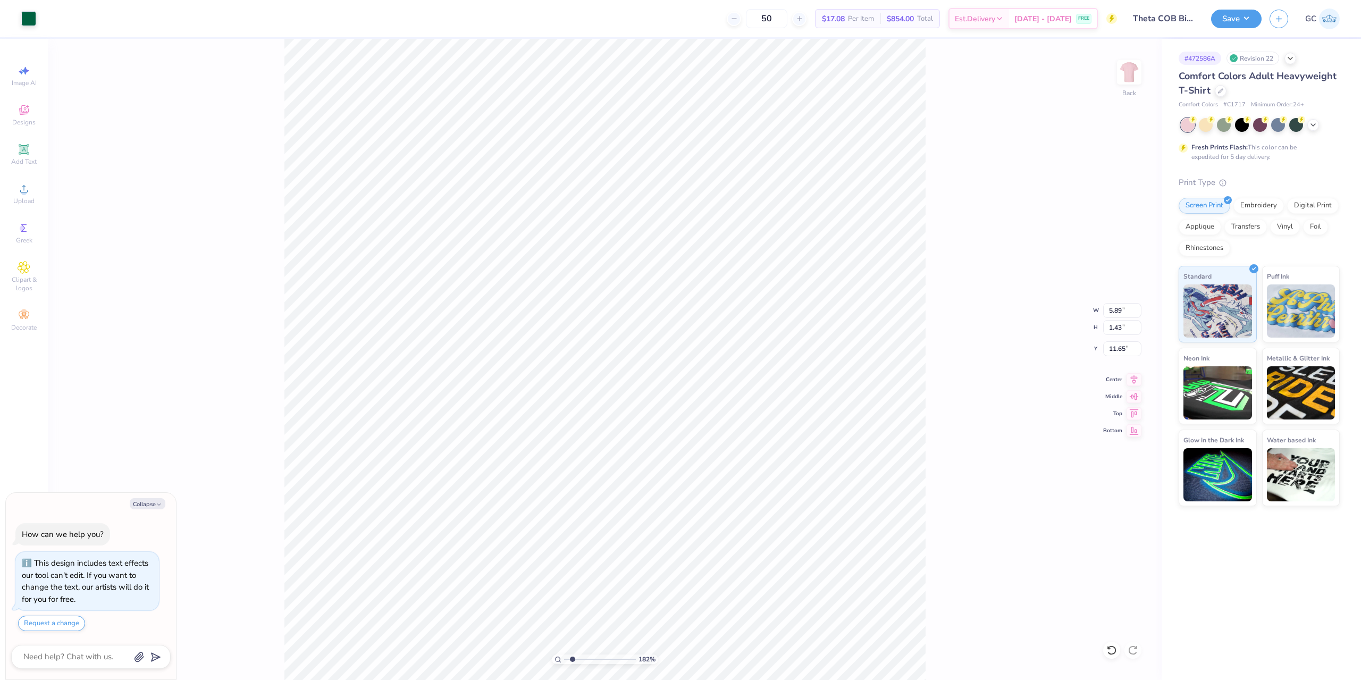
type textarea "x"
click at [1136, 378] on icon at bounding box center [1133, 378] width 15 height 13
type input "1.82266588284093"
type textarea "x"
type input "1.82266588284093"
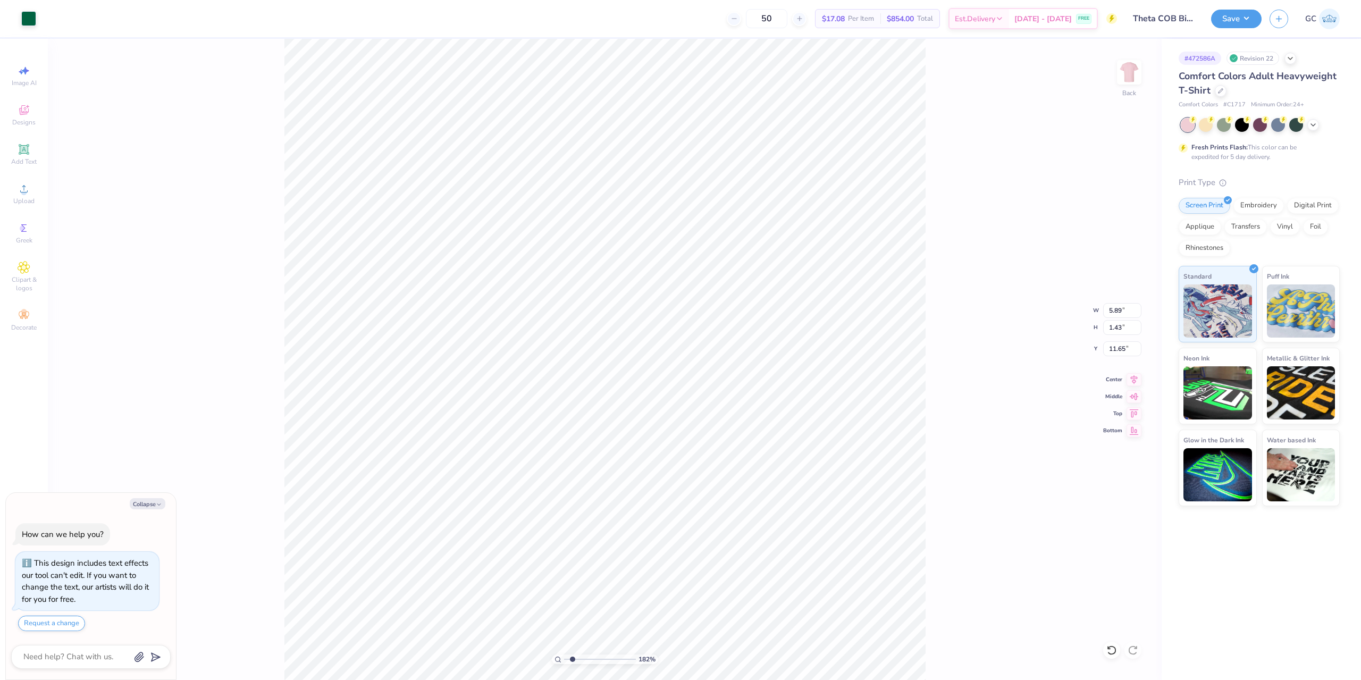
type textarea "x"
type input "1.82266588284093"
type textarea "x"
type input "1.82266588284093"
type textarea "x"
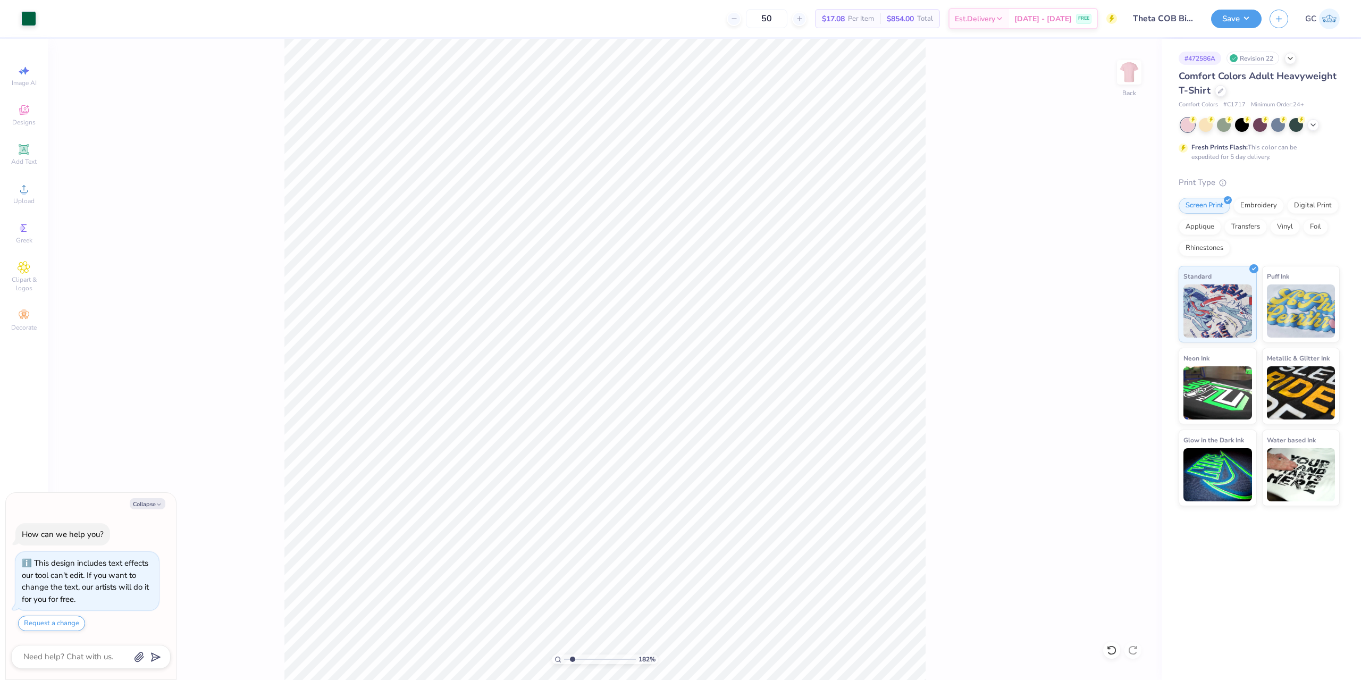
type input "1.82266588284093"
type textarea "x"
type input "1.82266588284093"
type textarea "x"
type input "1.82266588284093"
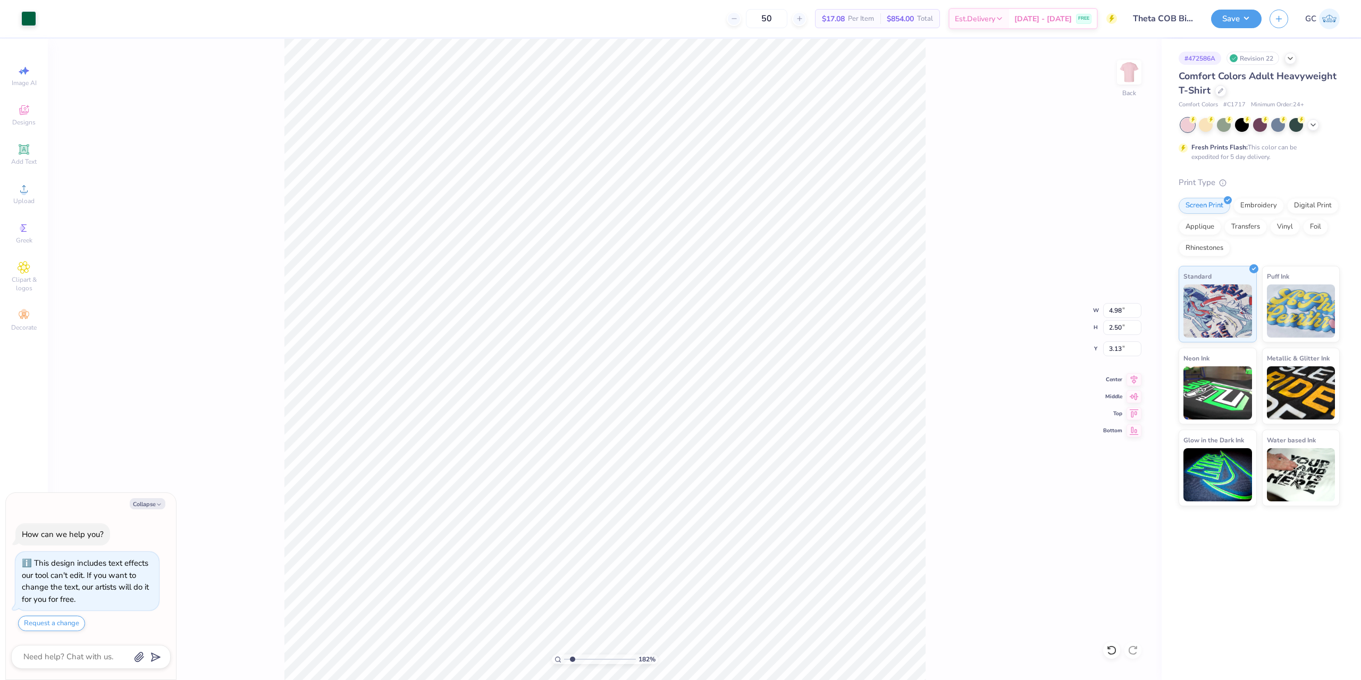
type textarea "x"
type input "3.26"
type input "1.82266588284093"
type textarea "x"
type input "1.82266588284093"
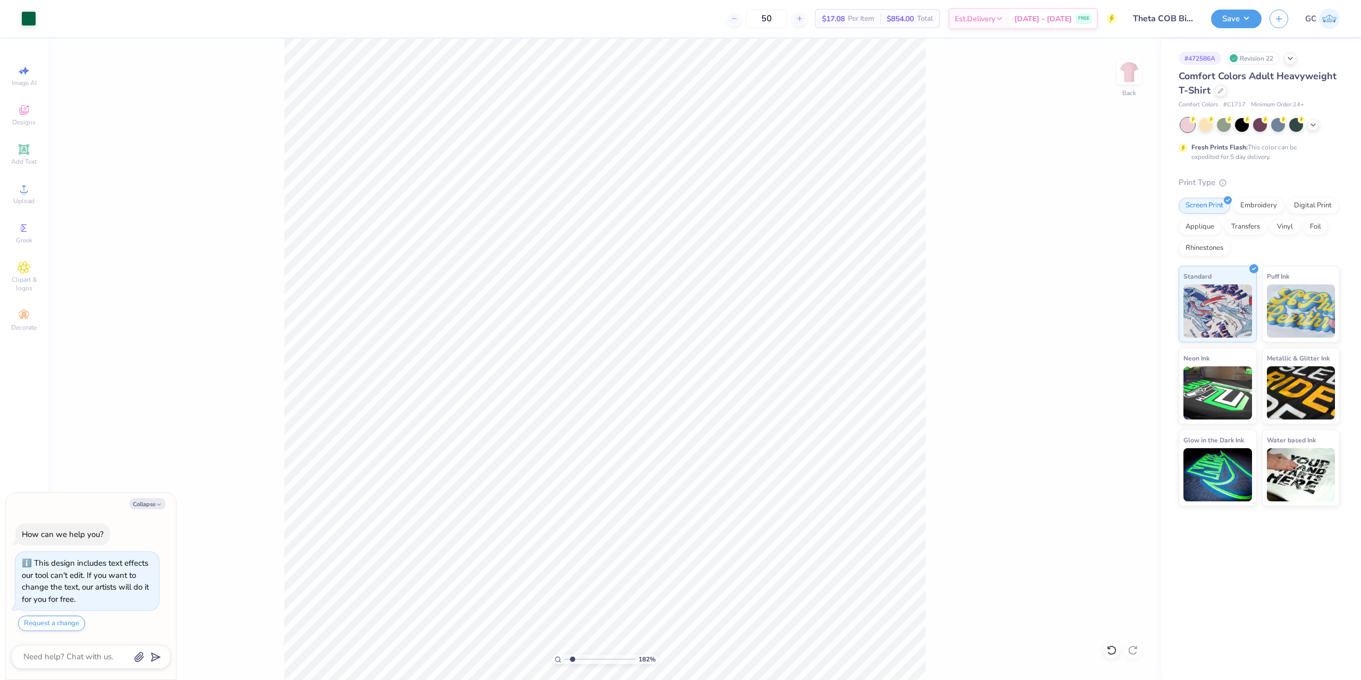
type textarea "x"
click at [636, 566] on li "Group" at bounding box center [645, 563] width 83 height 21
type input "1.82266588284093"
type textarea "x"
type input "1.82266588284093"
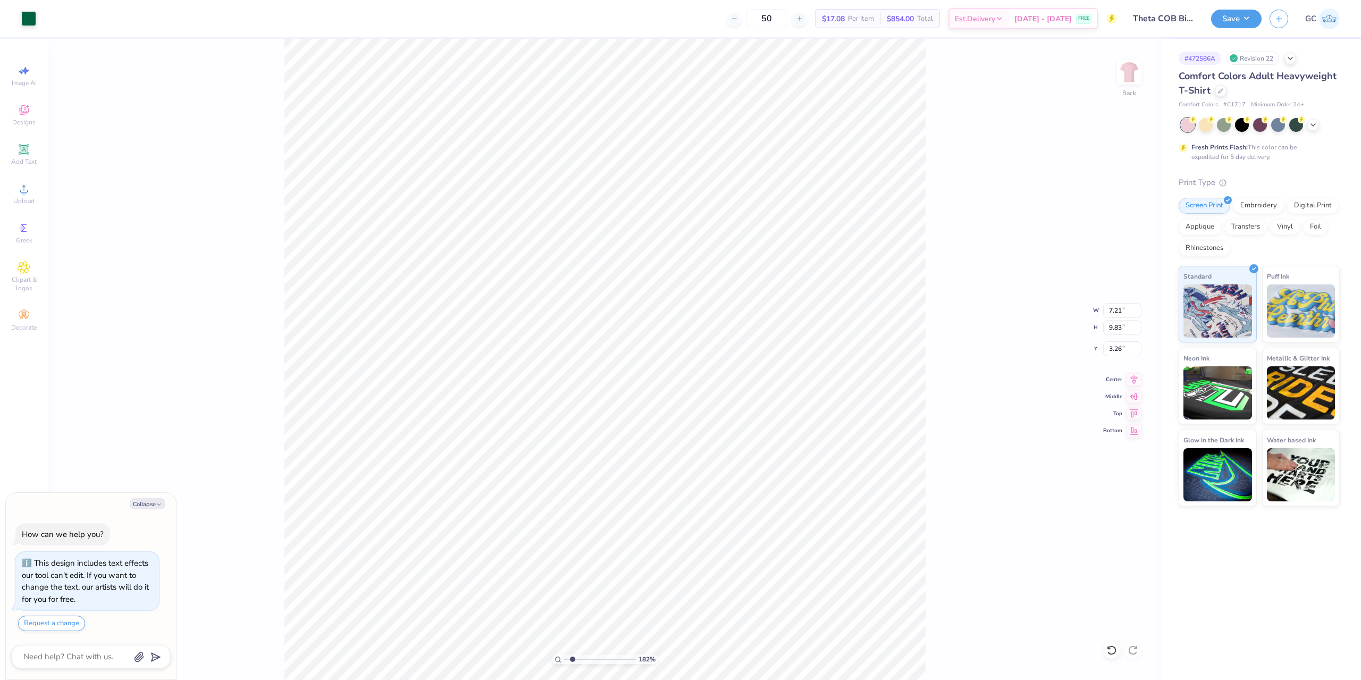
type textarea "x"
click at [1121, 310] on input "7.21" at bounding box center [1122, 310] width 38 height 15
type input "7.20"
type input "1.82266588284093"
type textarea "x"
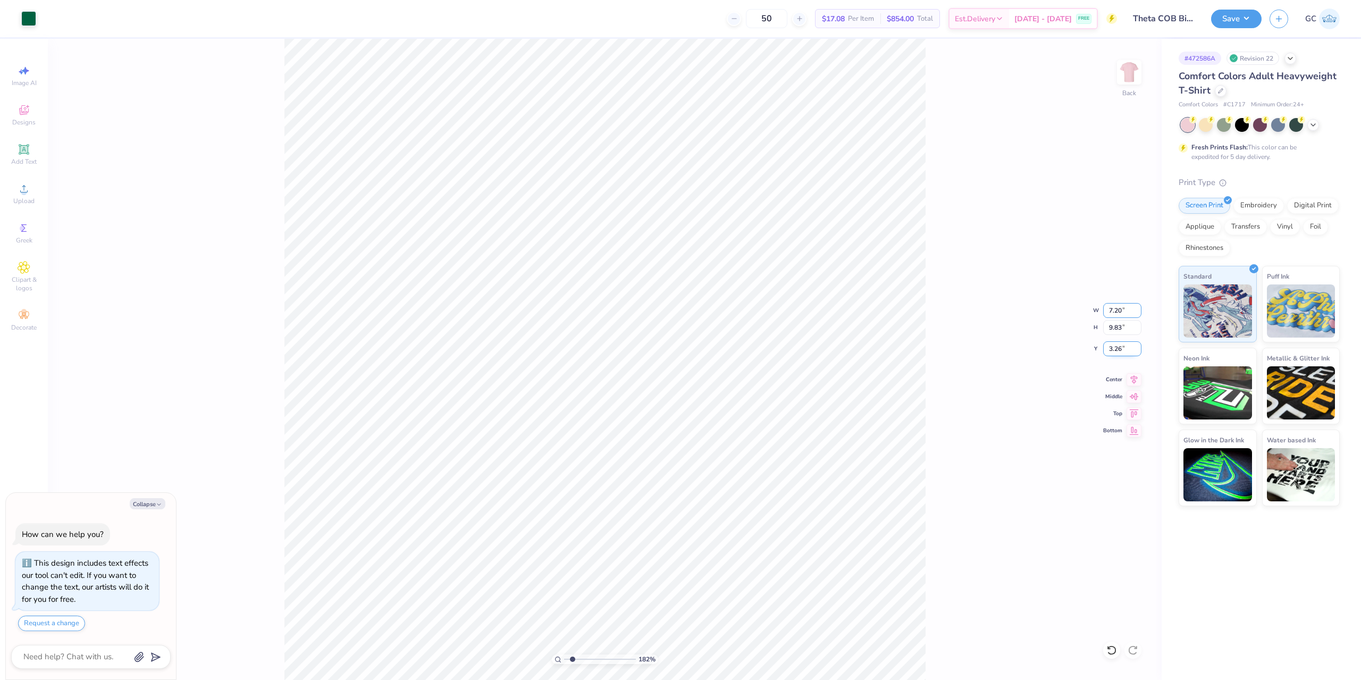
type input "9.81"
type input "1.82266588284093"
type textarea "x"
type input "1.82266588284093"
type textarea "x"
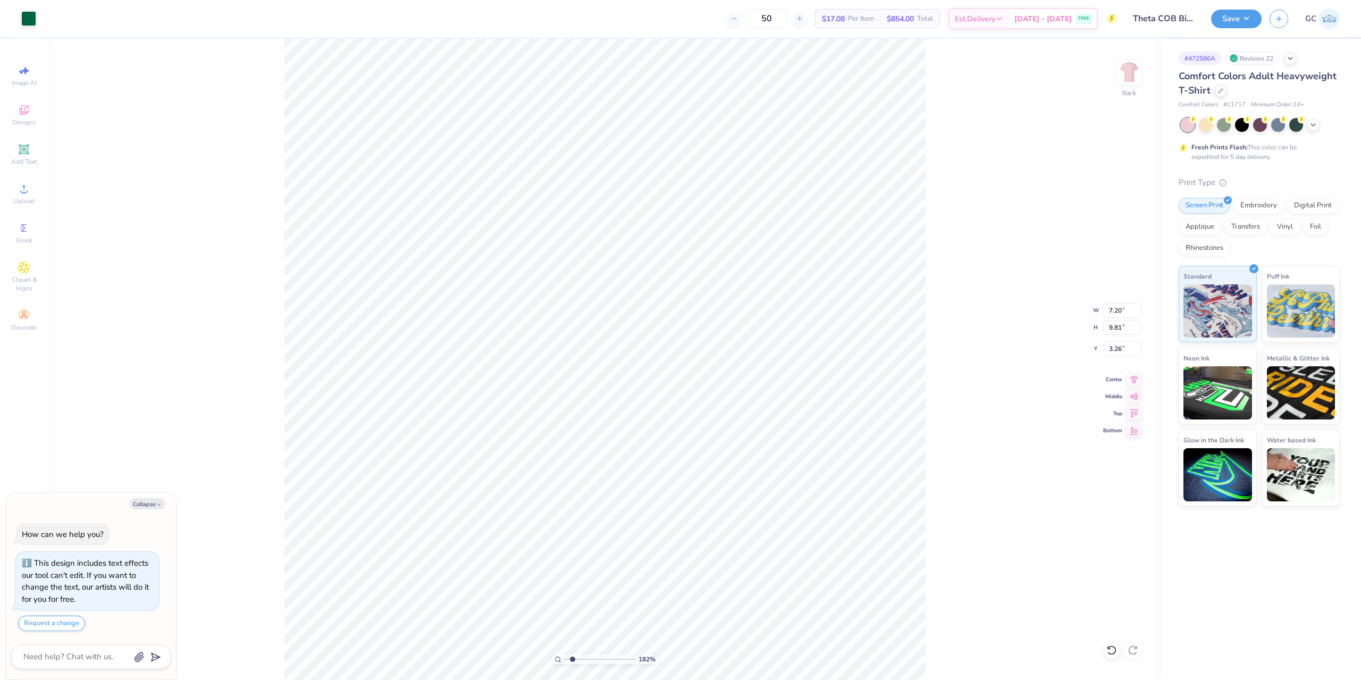
type input "3.00"
drag, startPoint x: 1130, startPoint y: 345, endPoint x: 1100, endPoint y: 349, distance: 30.1
click at [1093, 348] on div "182 % Back W 7.20 7.20 " H 9.81 9.81 " Y 3.00 3.00 " Center Middle Top Bottom" at bounding box center [605, 359] width 1114 height 641
drag, startPoint x: 1108, startPoint y: 350, endPoint x: 1124, endPoint y: 350, distance: 16.0
click at [1124, 350] on input "3.00" at bounding box center [1122, 348] width 38 height 15
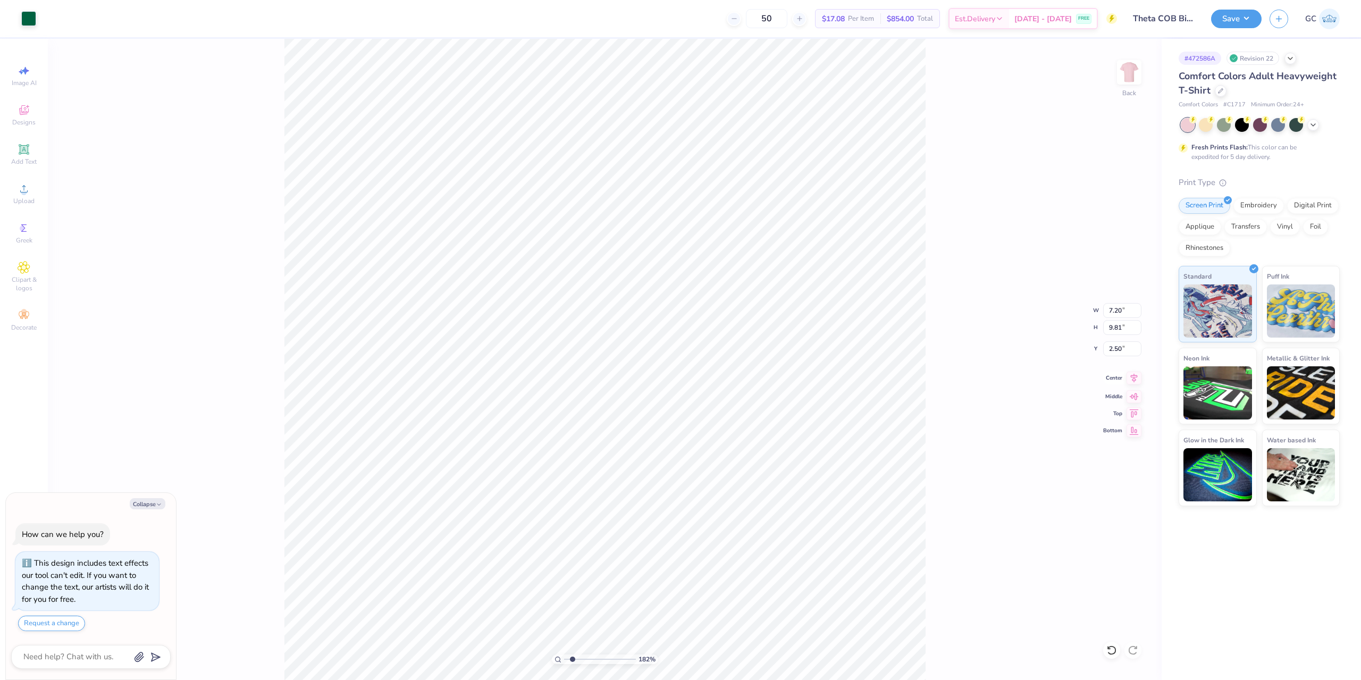
click at [1136, 381] on icon at bounding box center [1133, 378] width 15 height 13
drag, startPoint x: 988, startPoint y: 204, endPoint x: 1116, endPoint y: 120, distance: 152.5
click at [988, 203] on div "100 % Back" at bounding box center [605, 359] width 1114 height 641
click at [1232, 22] on button "Save" at bounding box center [1236, 17] width 51 height 19
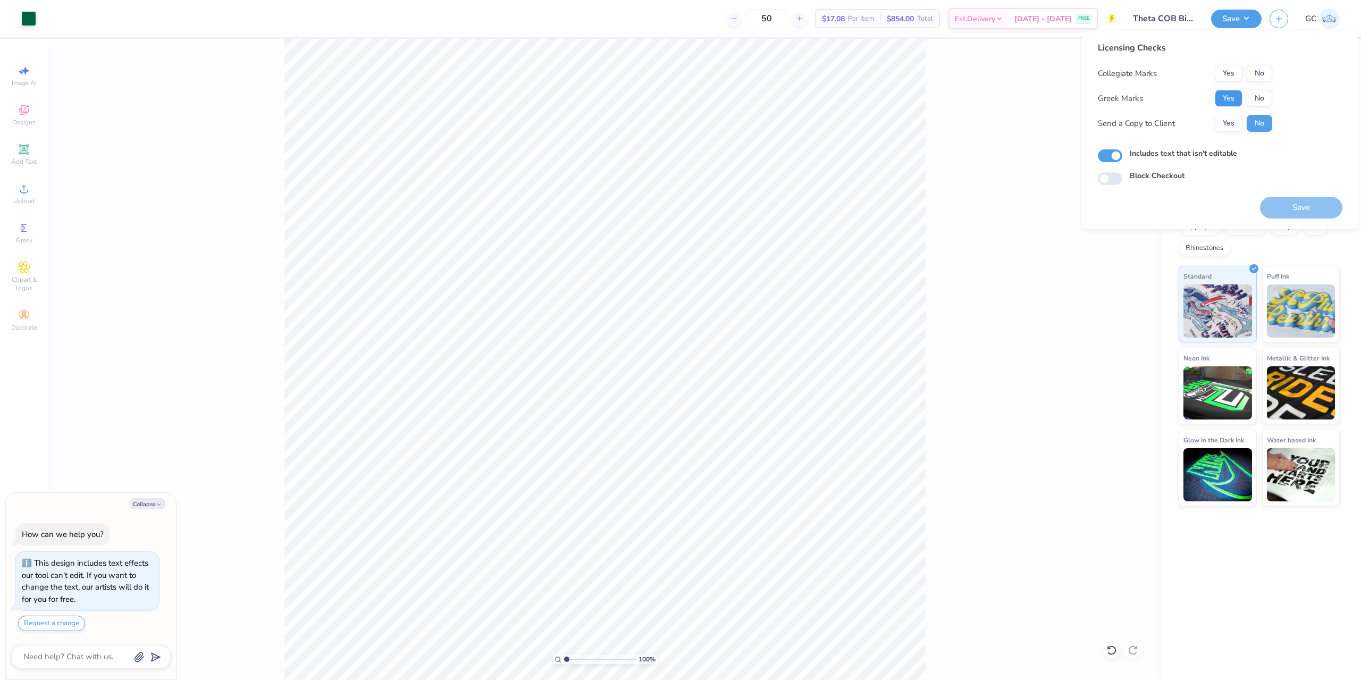
click at [1233, 97] on button "Yes" at bounding box center [1229, 98] width 28 height 17
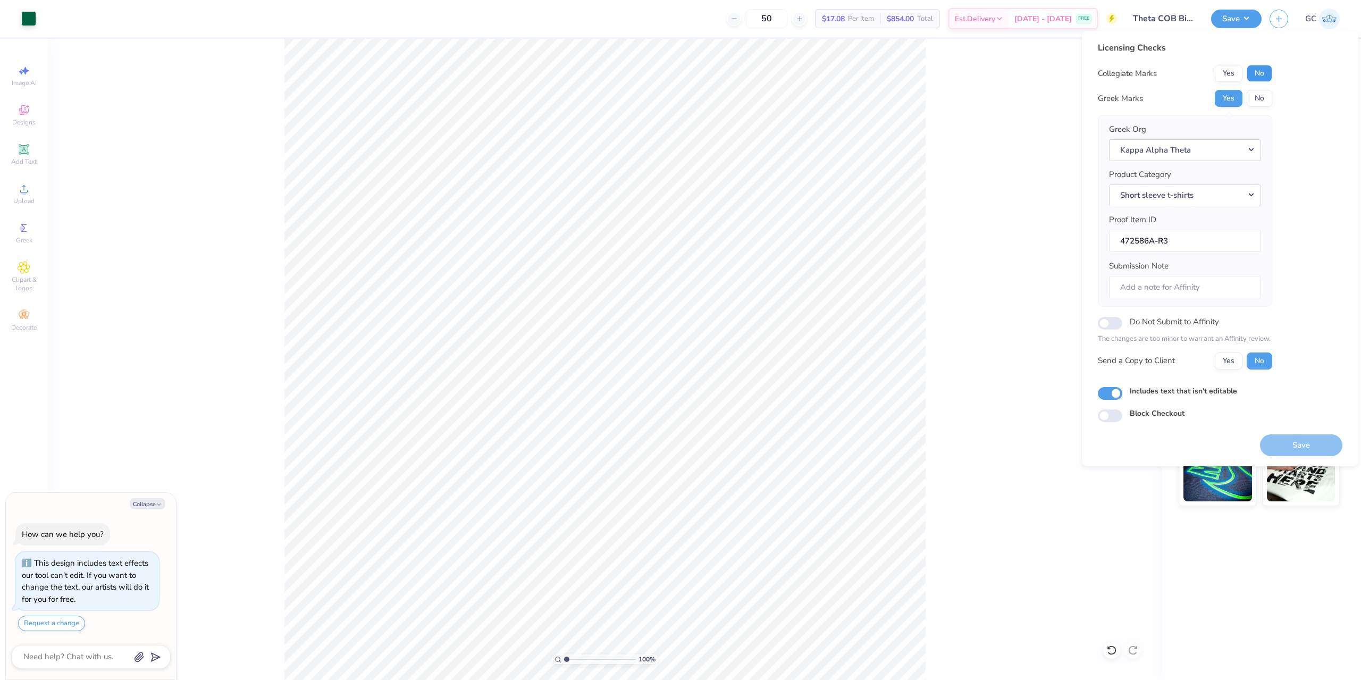
click at [1258, 69] on button "No" at bounding box center [1260, 73] width 26 height 17
click at [1296, 441] on button "Save" at bounding box center [1301, 445] width 82 height 22
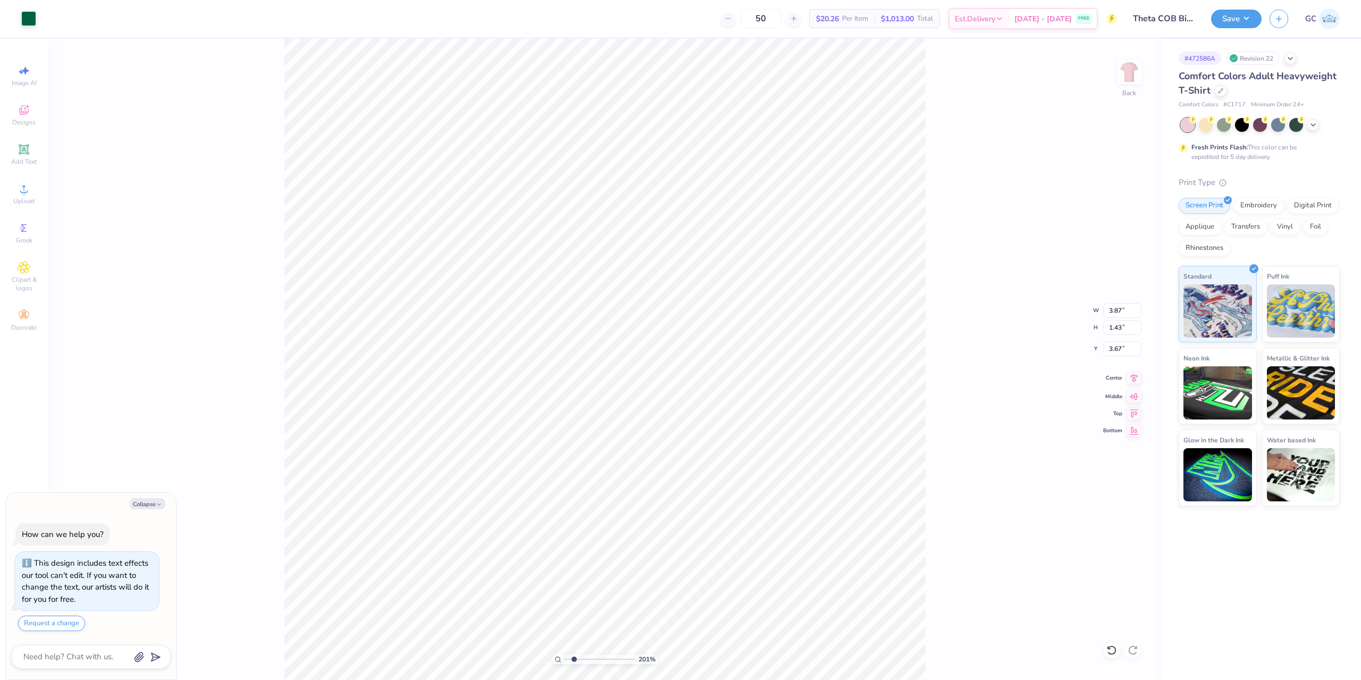
click at [1132, 376] on icon at bounding box center [1133, 378] width 15 height 13
click at [1250, 14] on button "Save" at bounding box center [1236, 17] width 51 height 19
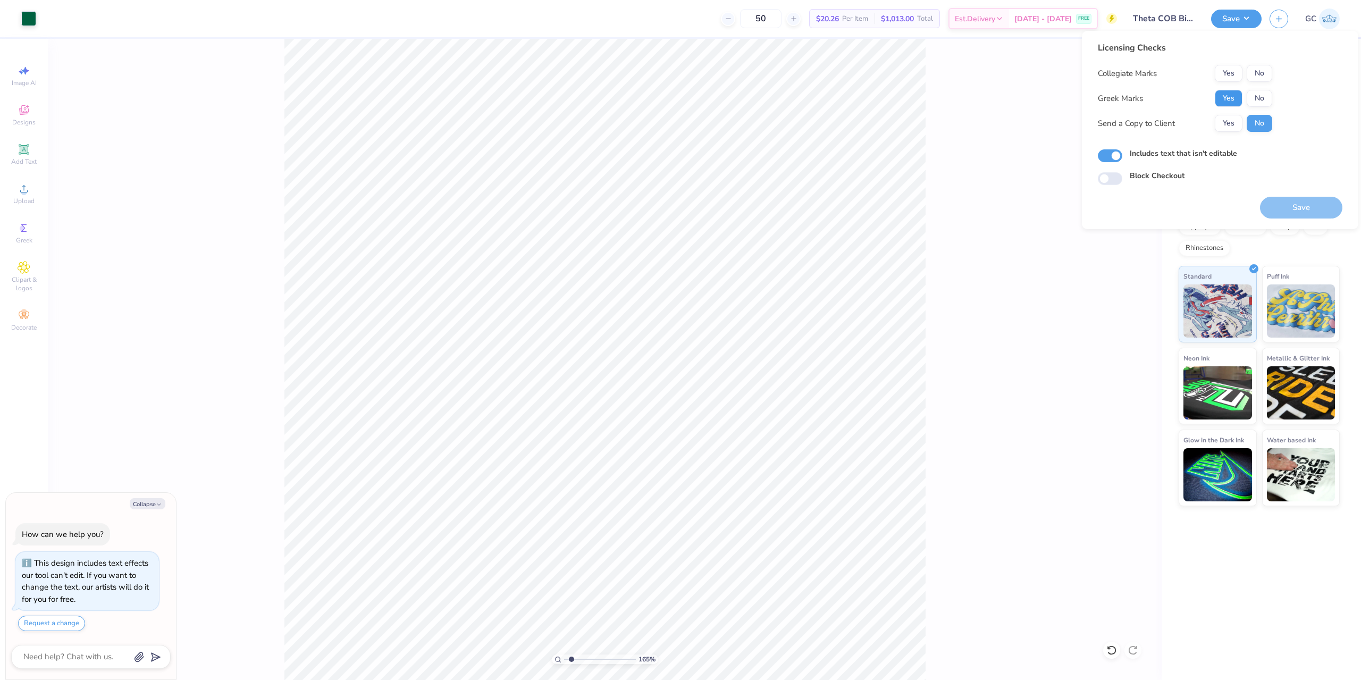
click at [1234, 96] on button "Yes" at bounding box center [1229, 98] width 28 height 17
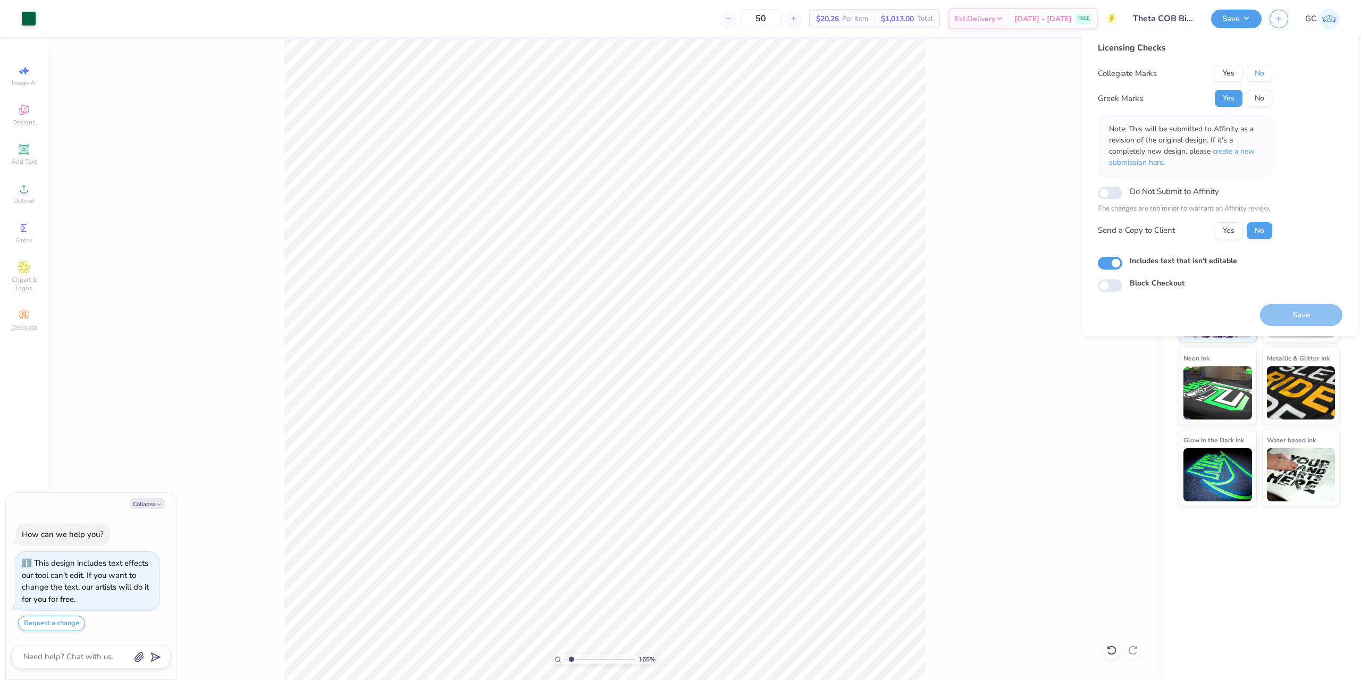
click at [1267, 78] on button "No" at bounding box center [1260, 73] width 26 height 17
click at [1311, 316] on button "Save" at bounding box center [1301, 315] width 82 height 22
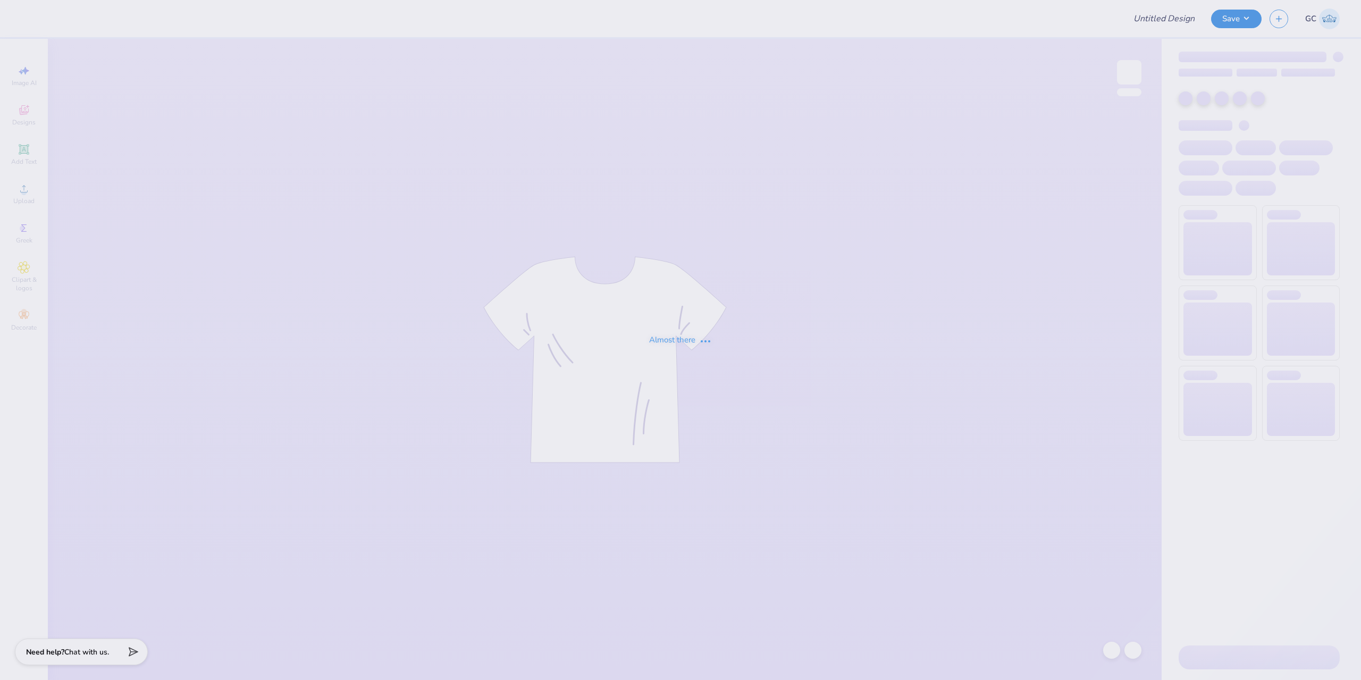
type input "Theta COB Bid Day"
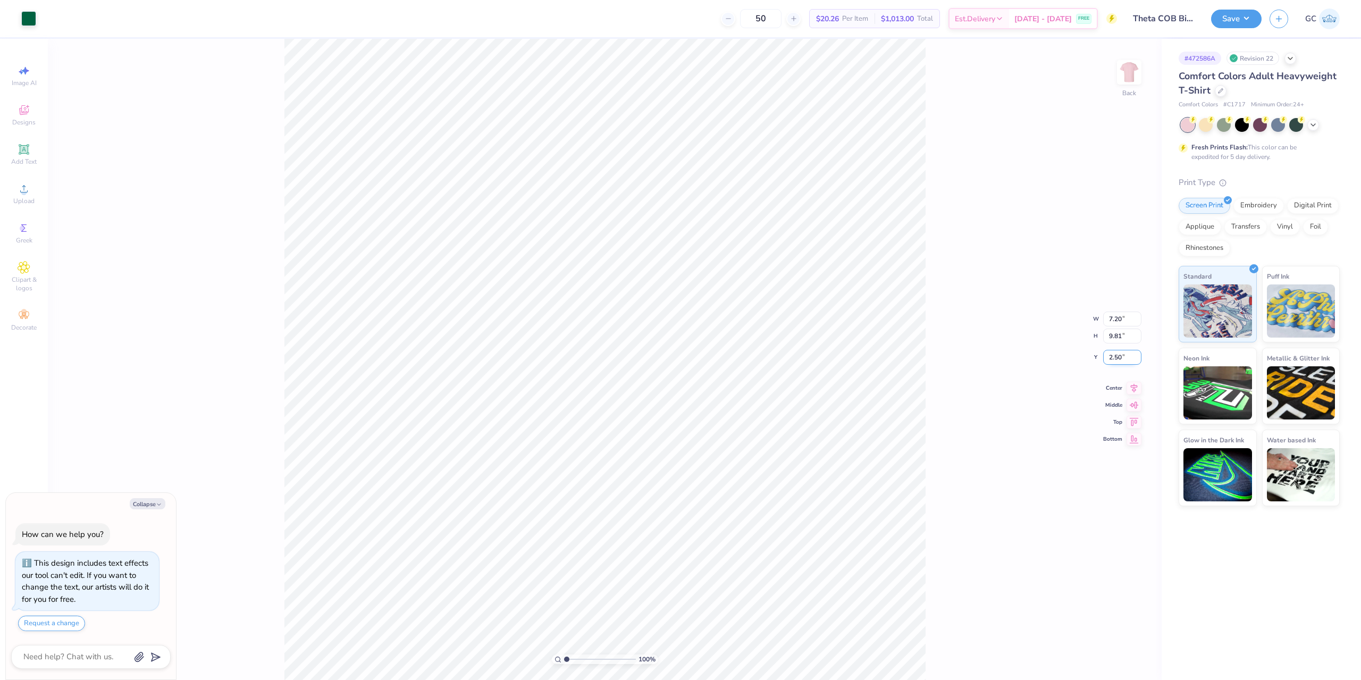
drag, startPoint x: 1130, startPoint y: 358, endPoint x: 1108, endPoint y: 357, distance: 21.8
click at [1108, 357] on input "2.50" at bounding box center [1122, 357] width 38 height 15
type textarea "x"
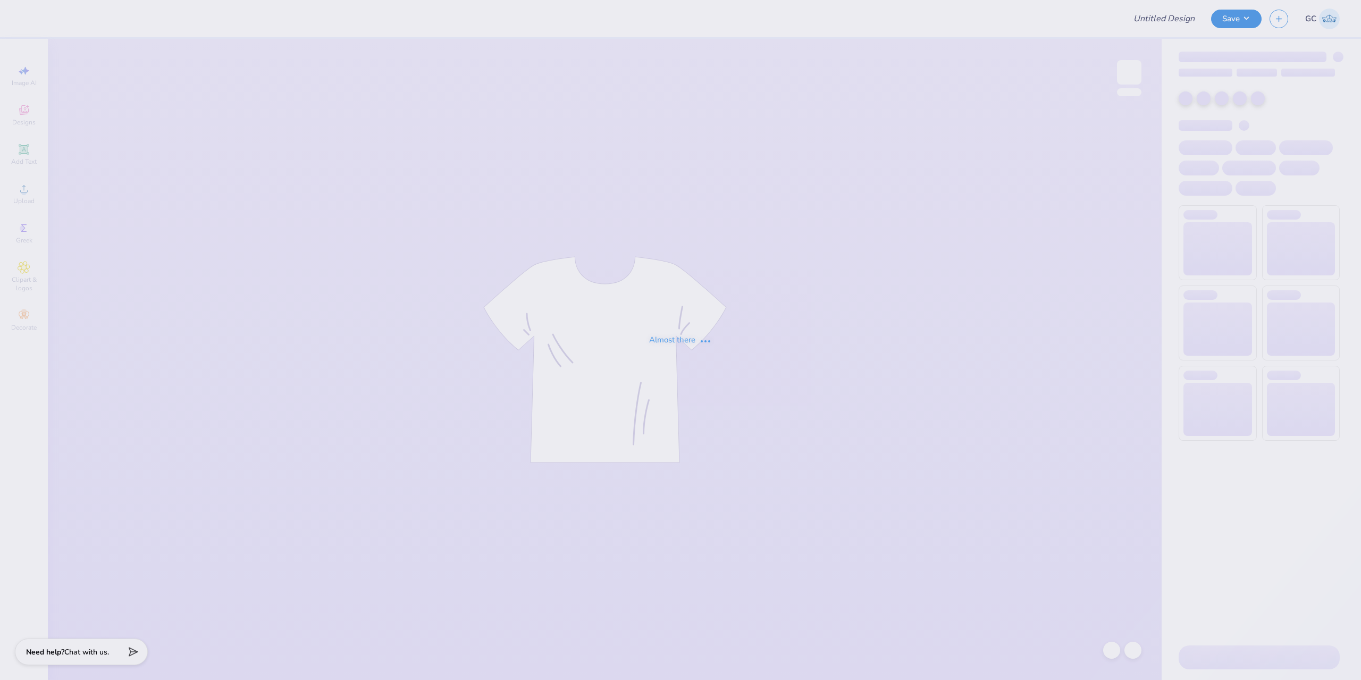
type input "KKG Game Day"
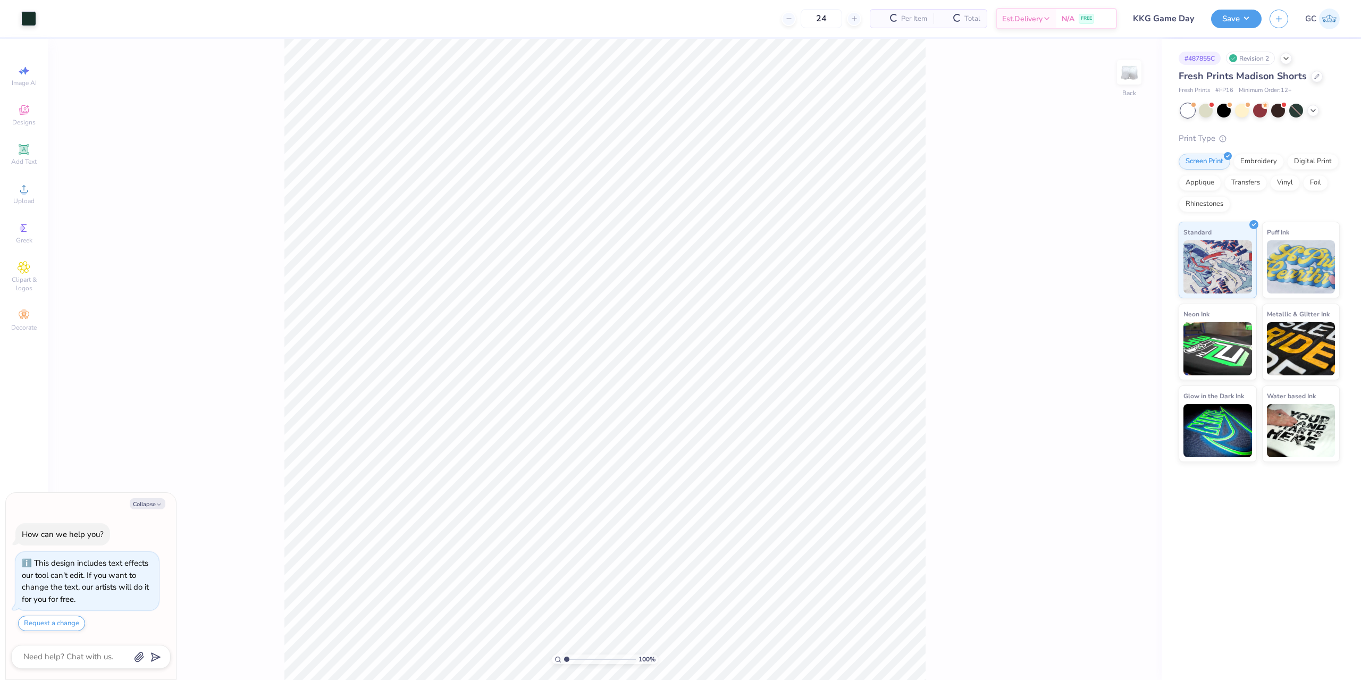
scroll to position [30, 0]
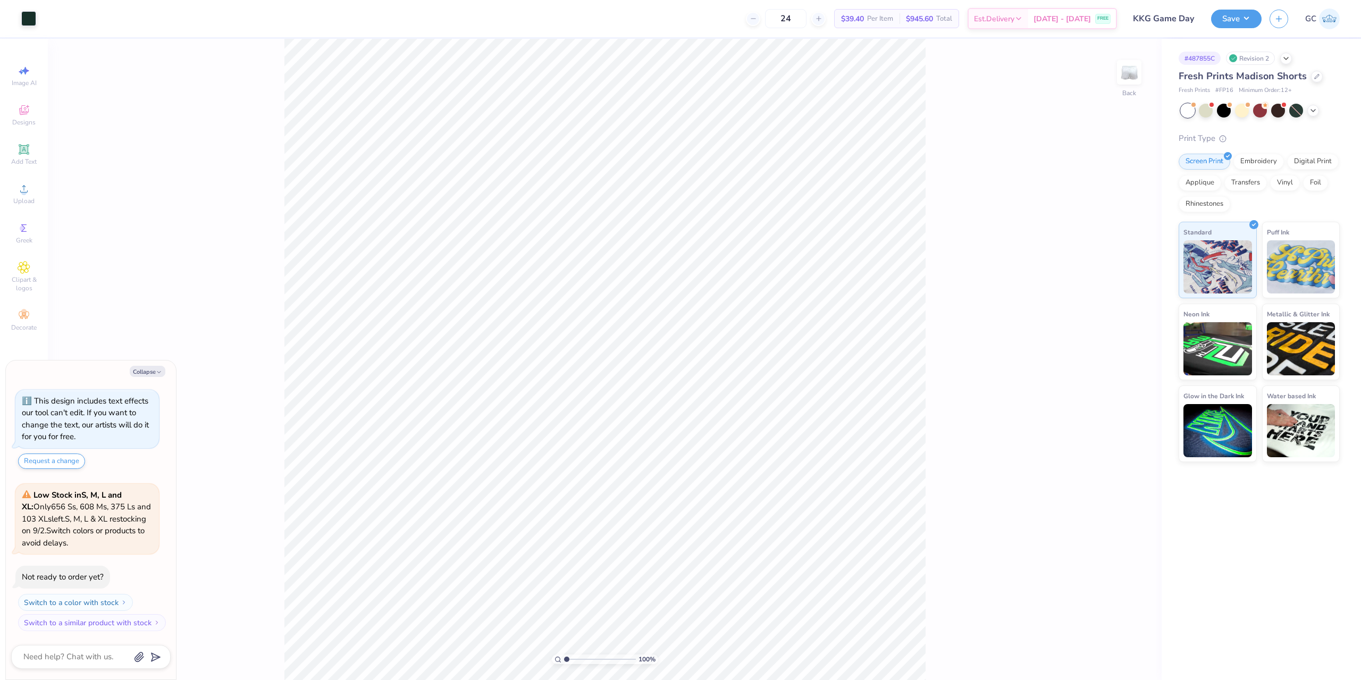
type textarea "x"
drag, startPoint x: 1123, startPoint y: 319, endPoint x: 1115, endPoint y: 321, distance: 8.7
click at [1115, 321] on input "3.37" at bounding box center [1122, 319] width 38 height 15
type input "3.5"
type textarea "x"
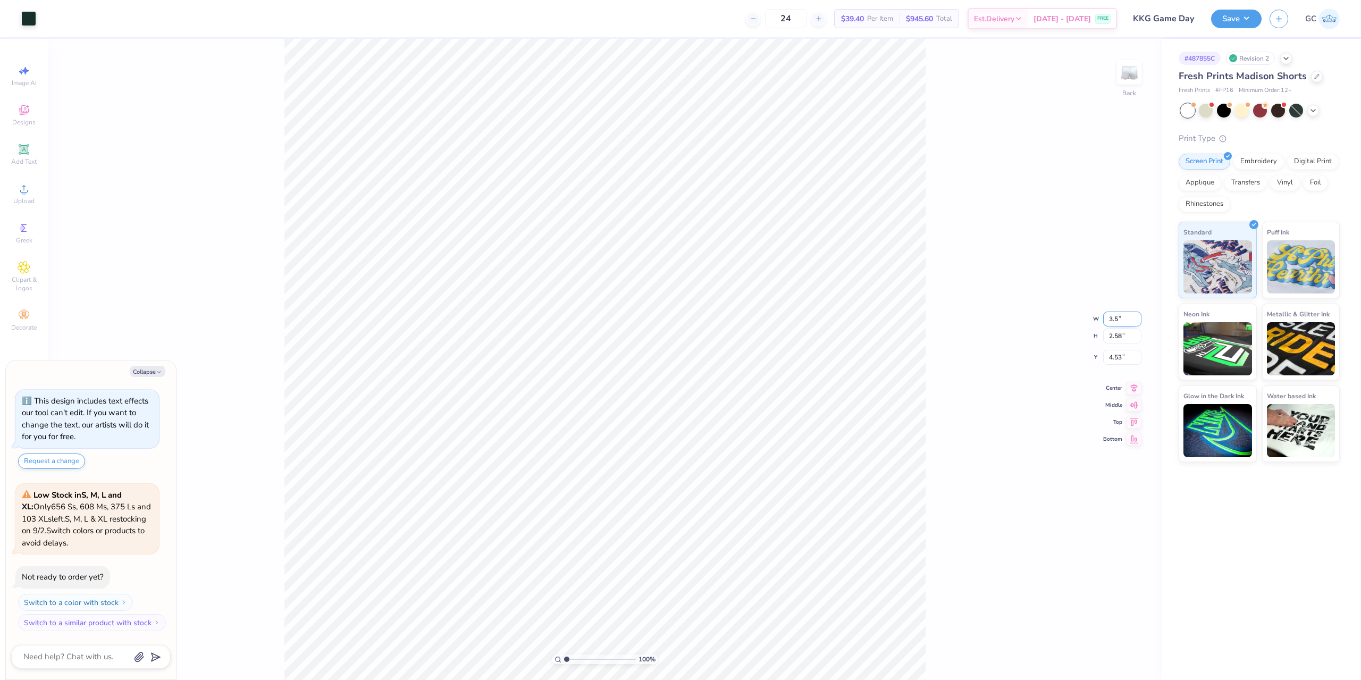
type input "3.50"
type input "2.69"
type input "4.48"
type textarea "x"
type input "6.56"
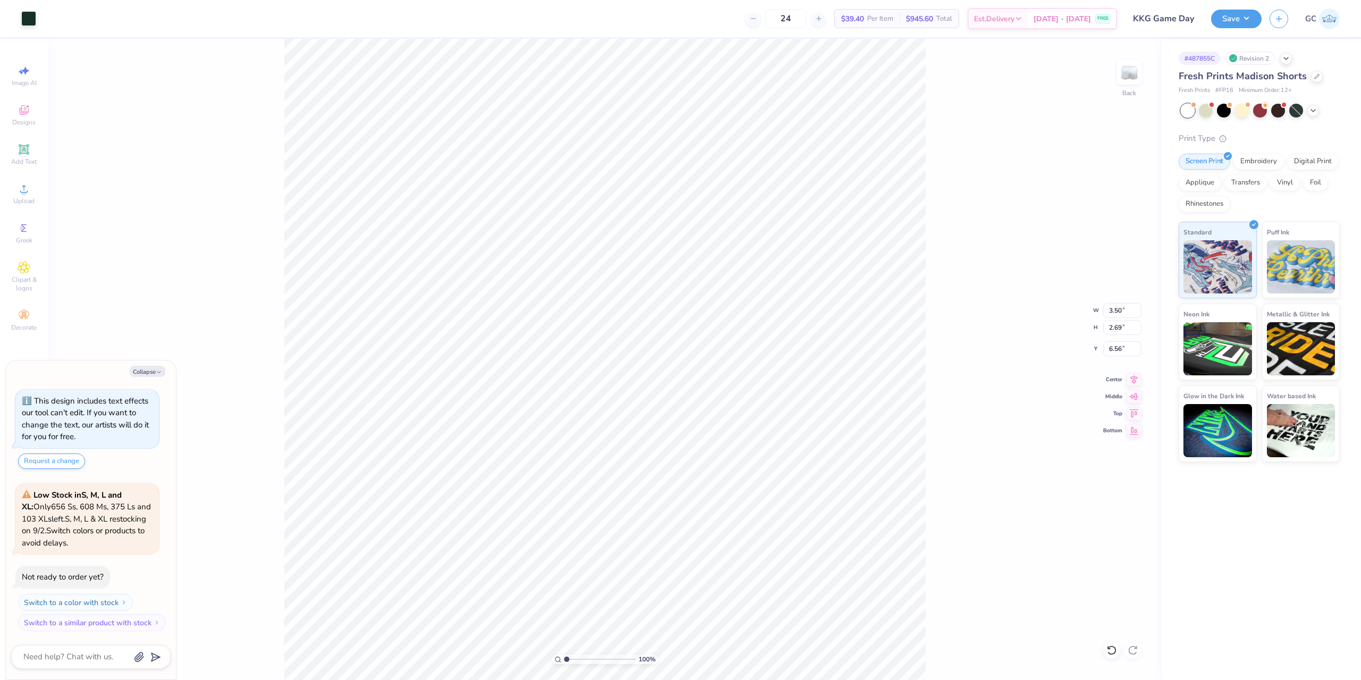
type textarea "x"
type input "6.40"
type textarea "x"
type input "6.33"
click at [843, 505] on li "Download vector" at bounding box center [847, 501] width 83 height 21
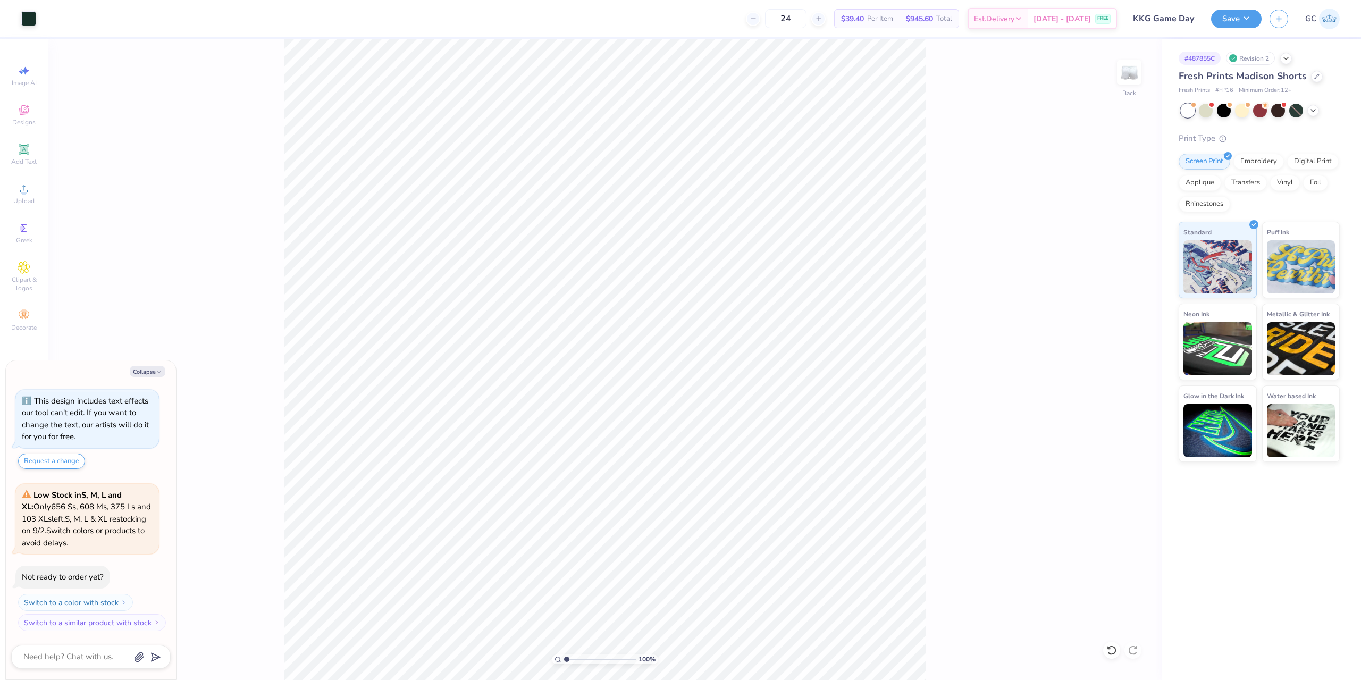
type textarea "x"
drag, startPoint x: 1122, startPoint y: 352, endPoint x: 1115, endPoint y: 352, distance: 6.9
click at [1115, 352] on input "6.33" at bounding box center [1122, 348] width 38 height 15
type input "6.00"
click at [953, 457] on div "100 % Back W 3.50 3.50 " H 2.69 2.69 " Y 6.00 6.00 " Center Middle Top Bottom" at bounding box center [605, 359] width 1114 height 641
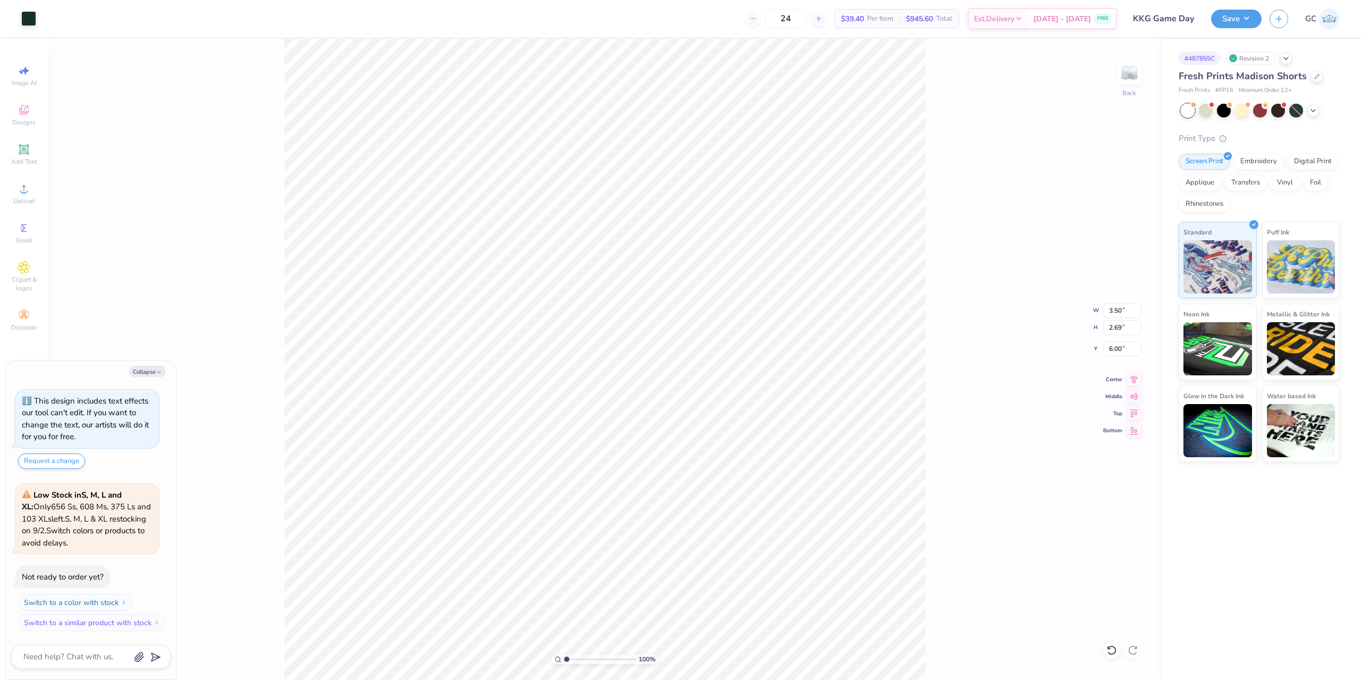
click at [968, 406] on div "100 % Back W 3.50 3.50 " H 2.69 2.69 " Y 6.00 6.00 " Center Middle Top Bottom" at bounding box center [605, 359] width 1114 height 641
click at [672, 561] on div "100 % Back W 3.50 H 2.69 Y 6.00 Center Middle Top Bottom" at bounding box center [605, 359] width 1114 height 641
drag, startPoint x: 926, startPoint y: 381, endPoint x: 952, endPoint y: 537, distance: 158.0
click at [952, 537] on div "100 % Back W 3.50 H 2.69 Y 6.00 Center Middle Top Bottom" at bounding box center [605, 359] width 1114 height 641
click at [588, 326] on div "100 % Back" at bounding box center [605, 359] width 1114 height 641
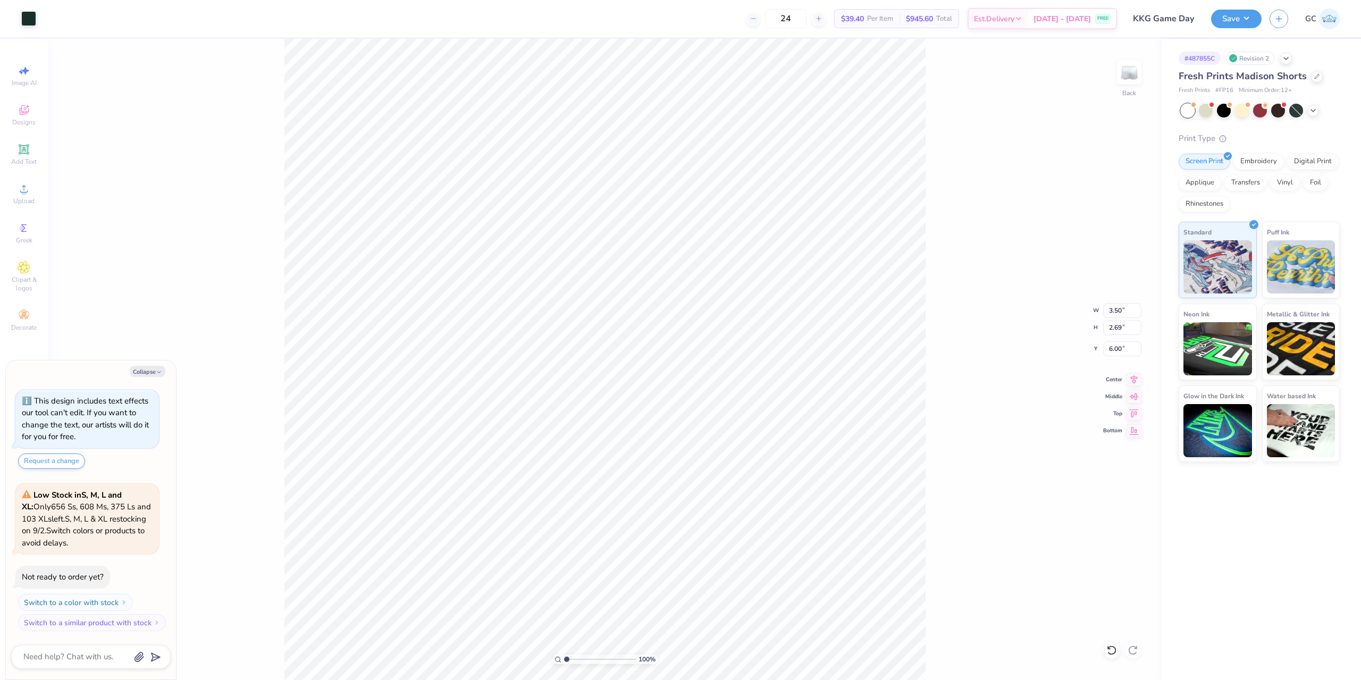
drag, startPoint x: 931, startPoint y: 445, endPoint x: 1022, endPoint y: 257, distance: 209.2
click at [931, 443] on div "100 % Back W 3.50 3.50 " H 2.69 2.69 " Y 6.00 6.00 " Center Middle Top Bottom" at bounding box center [605, 359] width 1114 height 641
click at [1257, 15] on button "Save" at bounding box center [1236, 17] width 51 height 19
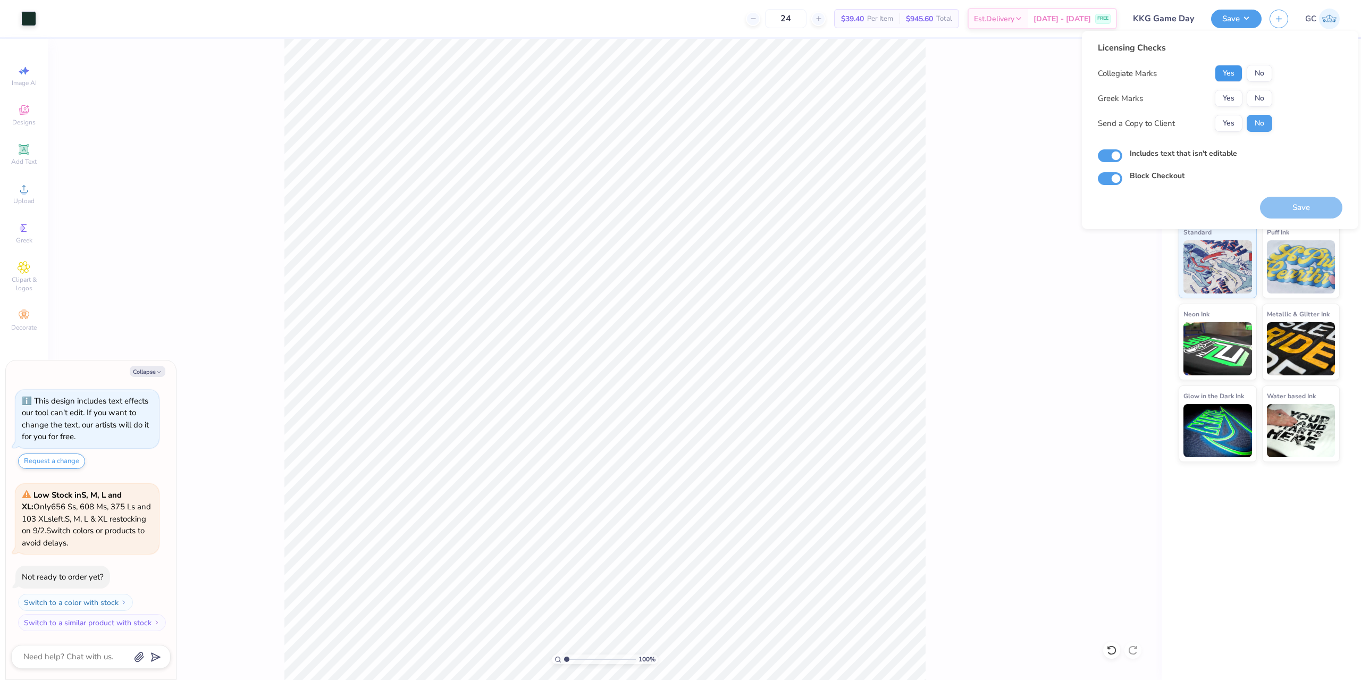
click at [1228, 73] on button "Yes" at bounding box center [1229, 73] width 28 height 17
click at [1227, 102] on button "Yes" at bounding box center [1229, 98] width 28 height 17
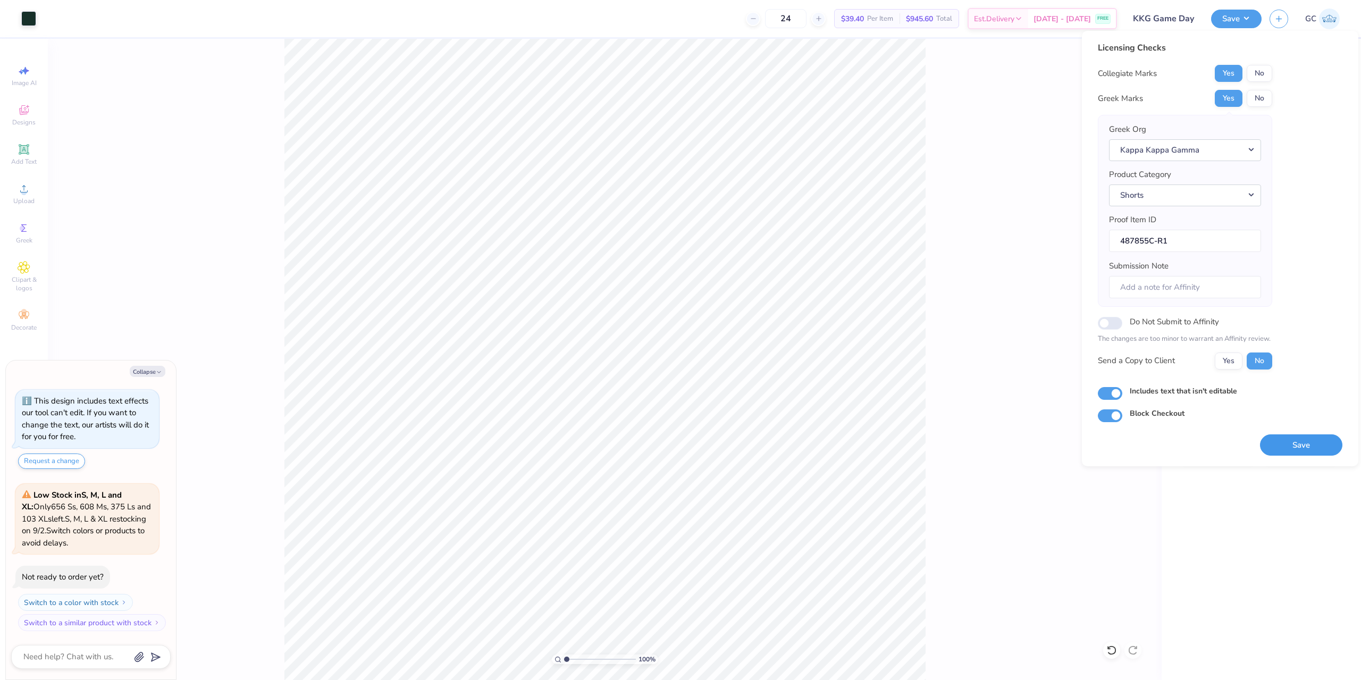
click at [1291, 444] on button "Save" at bounding box center [1301, 445] width 82 height 22
type textarea "x"
